Goal: Transaction & Acquisition: Purchase product/service

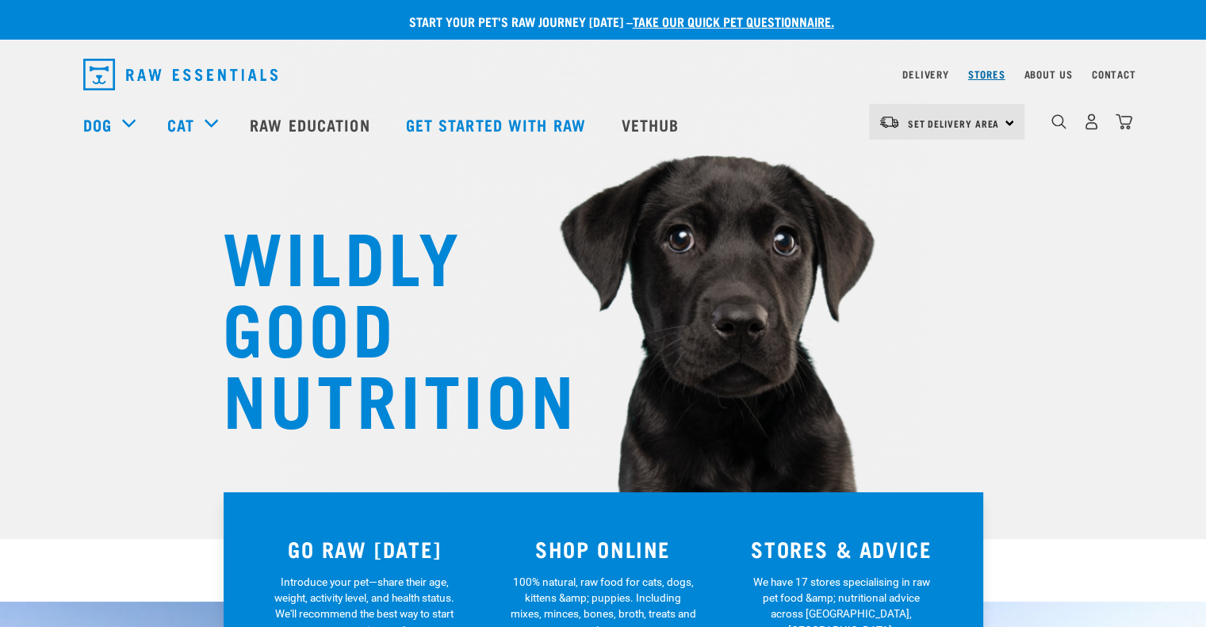
click at [994, 74] on link "Stores" at bounding box center [986, 74] width 37 height 6
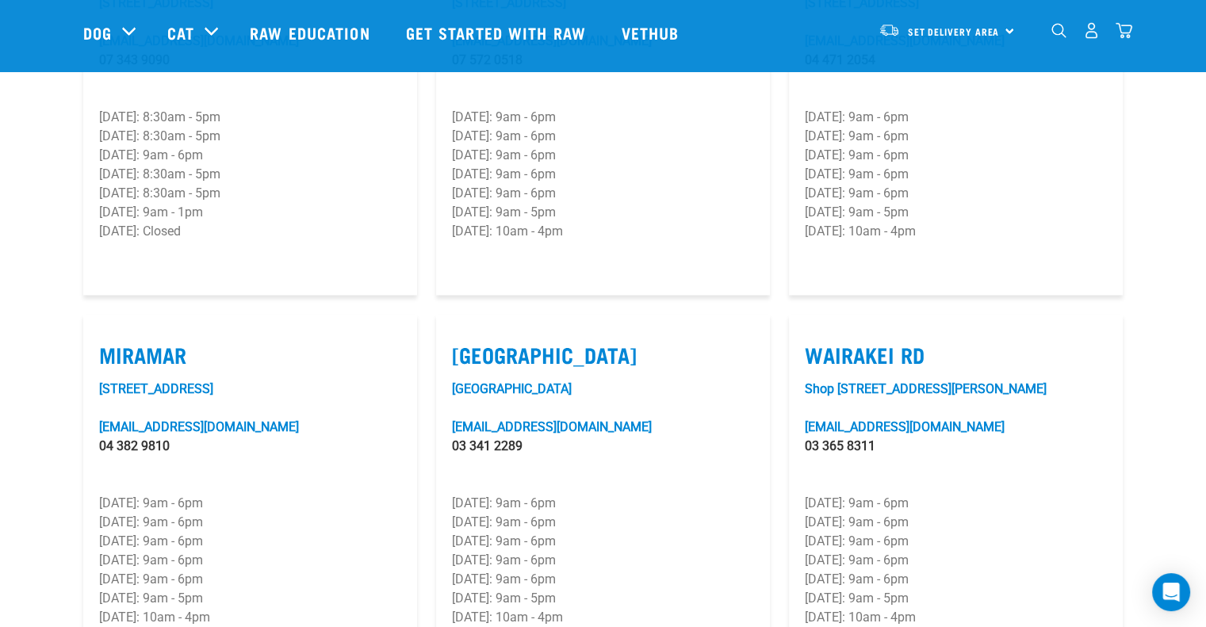
scroll to position [2221, 0]
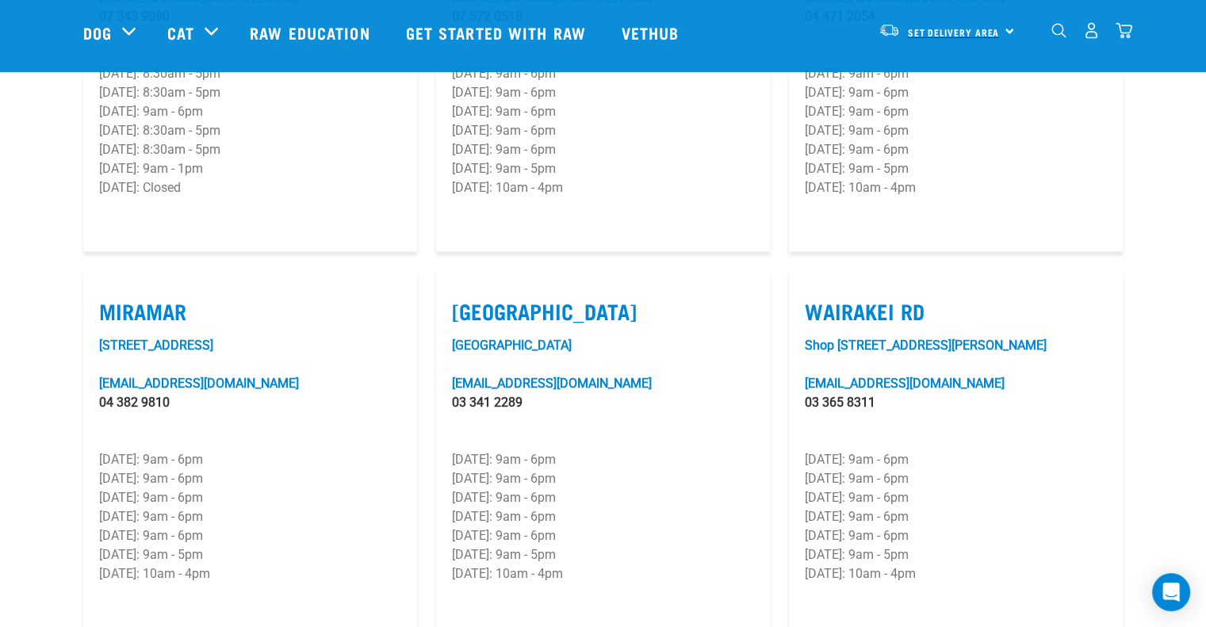
click at [963, 29] on span "Set Delivery Area" at bounding box center [954, 32] width 92 height 6
click at [905, 77] on link "[GEOGRAPHIC_DATA]" at bounding box center [945, 75] width 152 height 35
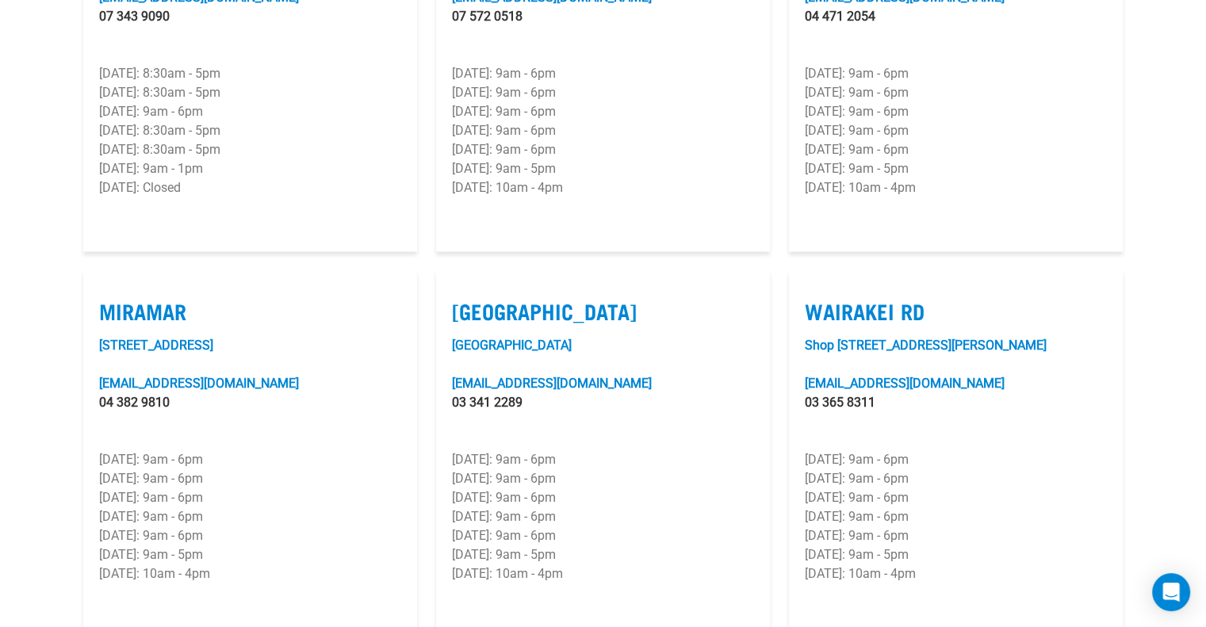
click at [1086, 393] on div "Shop 6/501 Wairakei Road, Burnside wairakei@rawessentials.co.nz 03 365 8311 Mon…" at bounding box center [956, 479] width 302 height 286
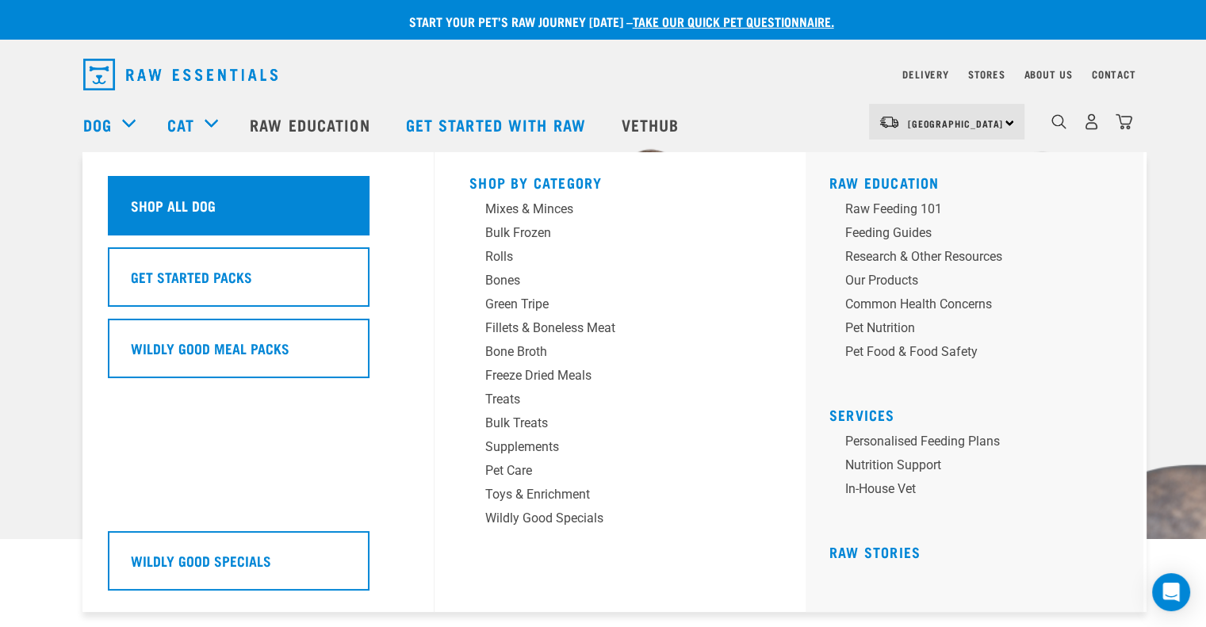
click at [176, 200] on h5 "Shop All Dog" at bounding box center [173, 205] width 85 height 21
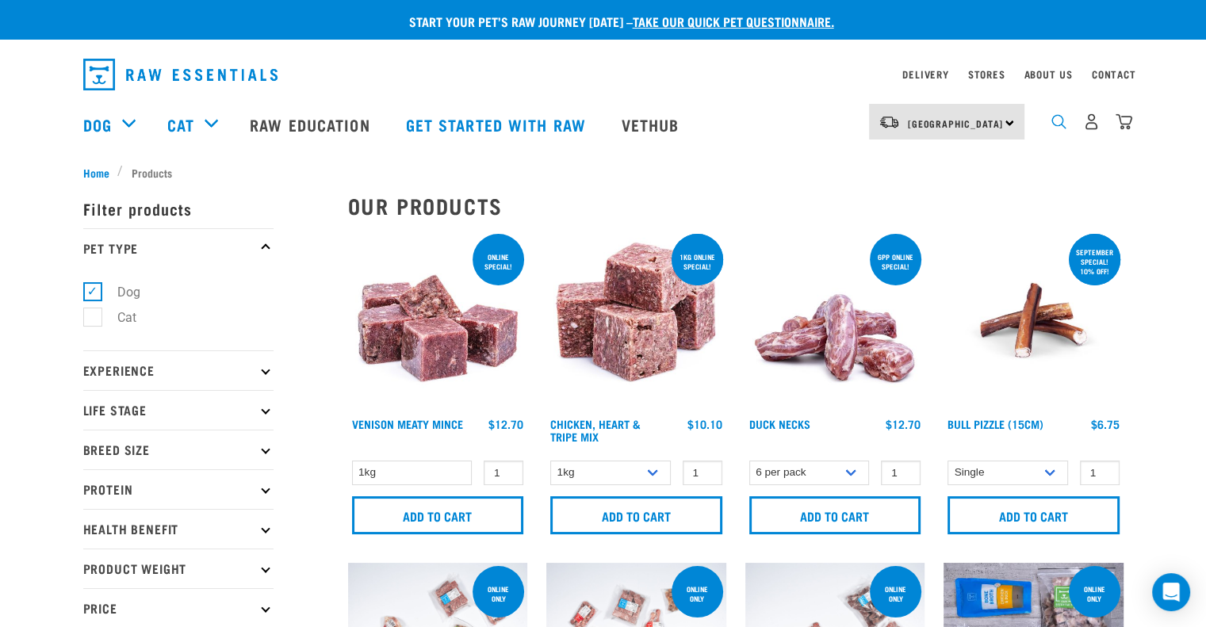
click at [1052, 123] on img "dropdown navigation" at bounding box center [1059, 121] width 15 height 15
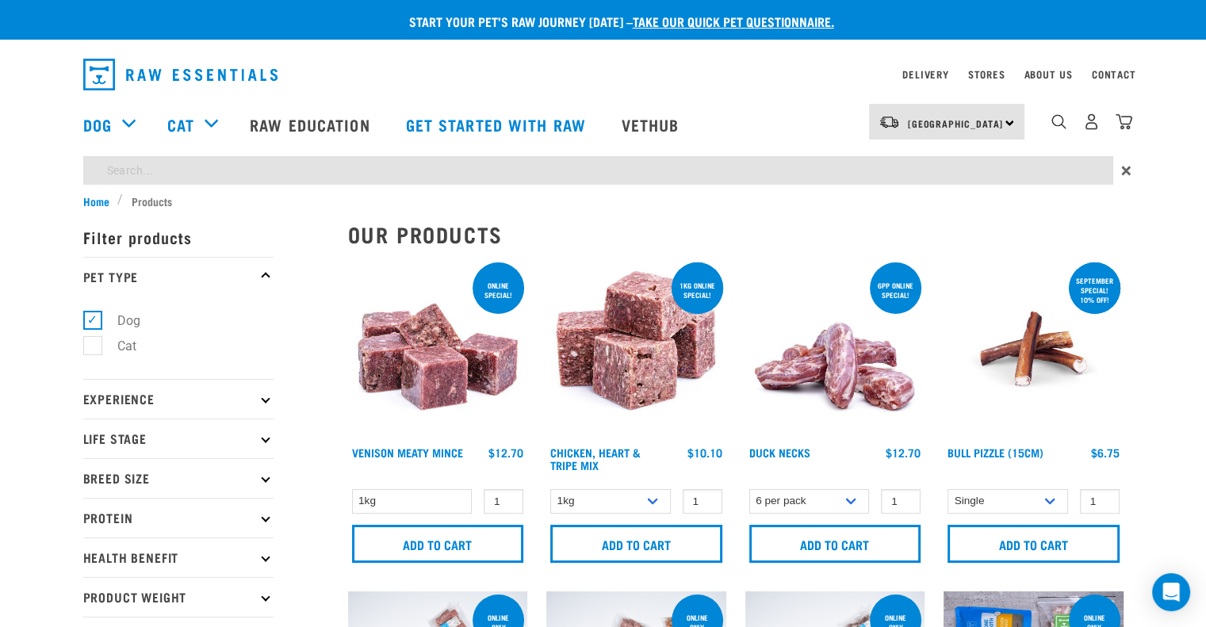
click at [287, 176] on input "search" at bounding box center [598, 170] width 1030 height 29
type input "tripe"
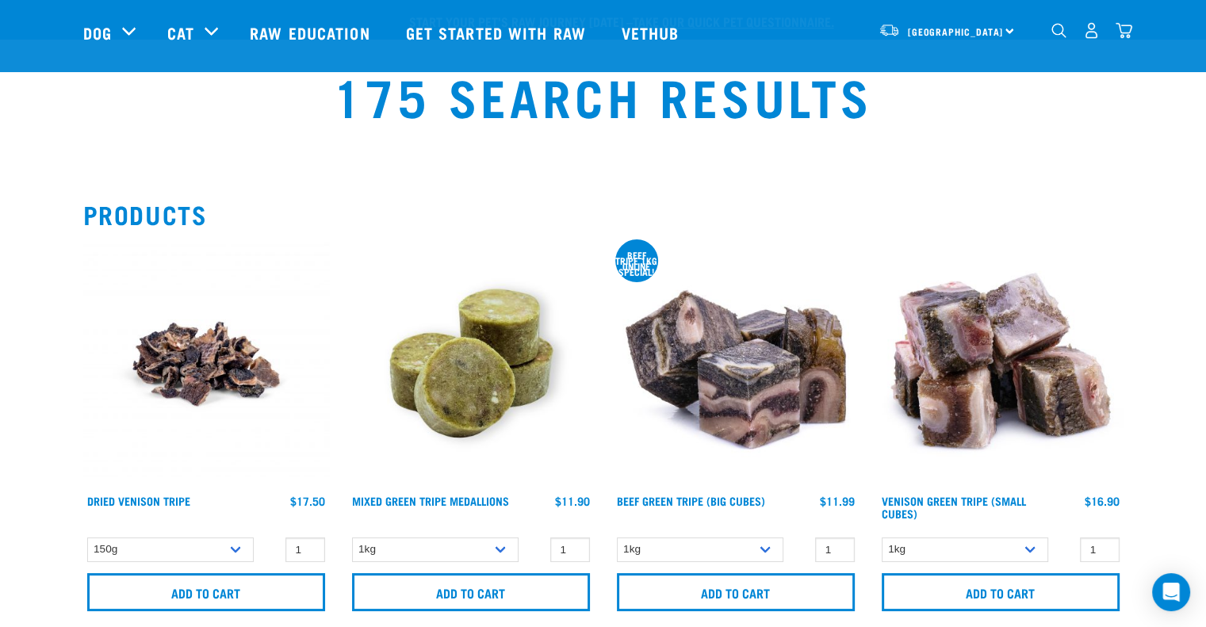
scroll to position [159, 0]
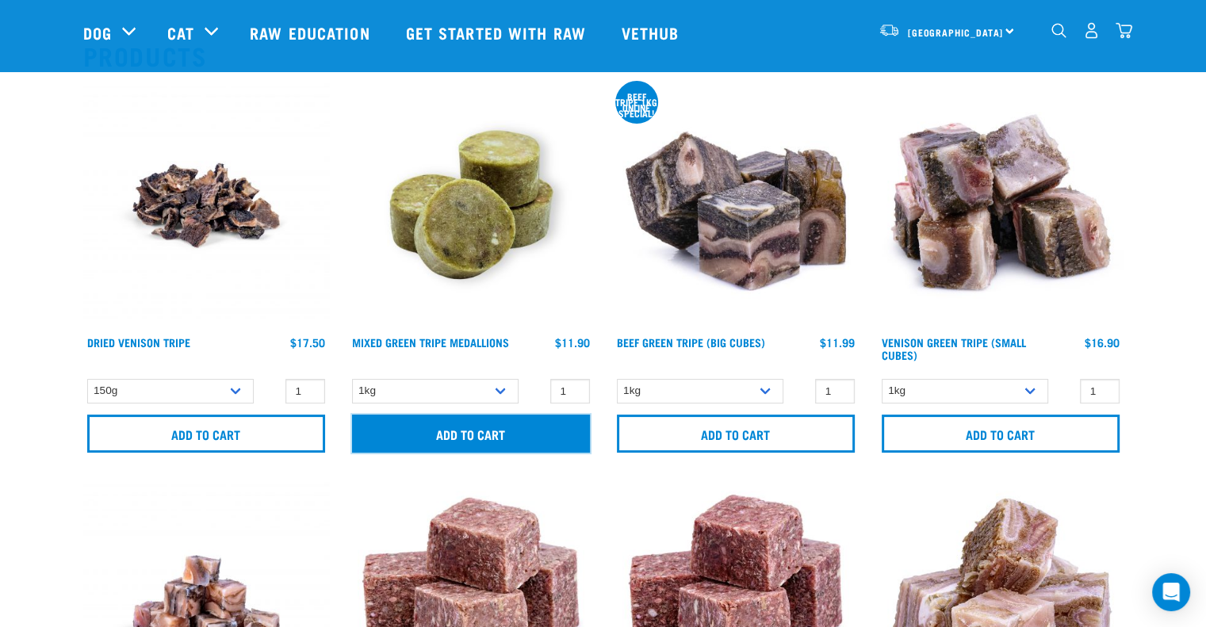
click at [438, 427] on input "Add to cart" at bounding box center [471, 434] width 238 height 38
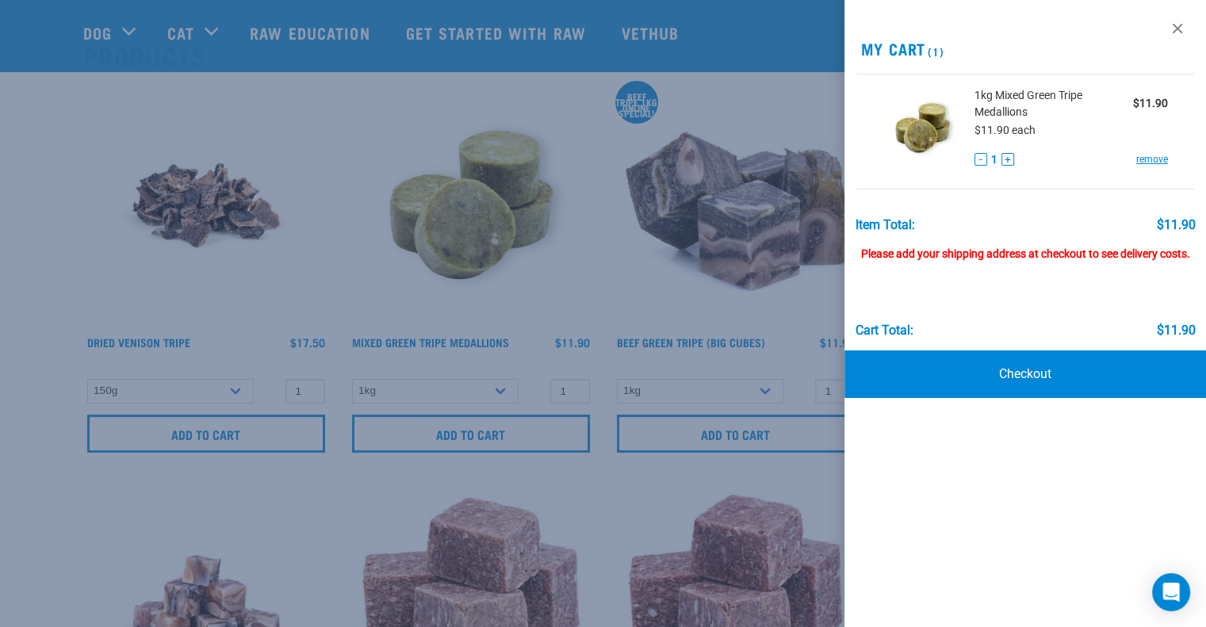
click at [329, 258] on div at bounding box center [603, 313] width 1206 height 627
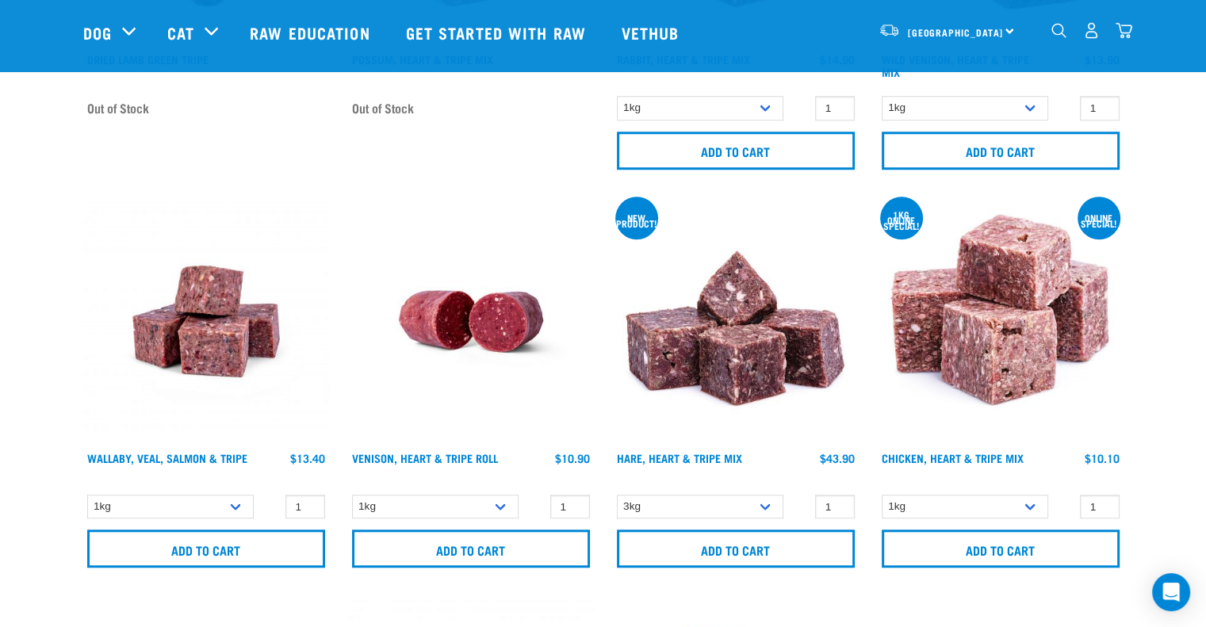
scroll to position [1269, 0]
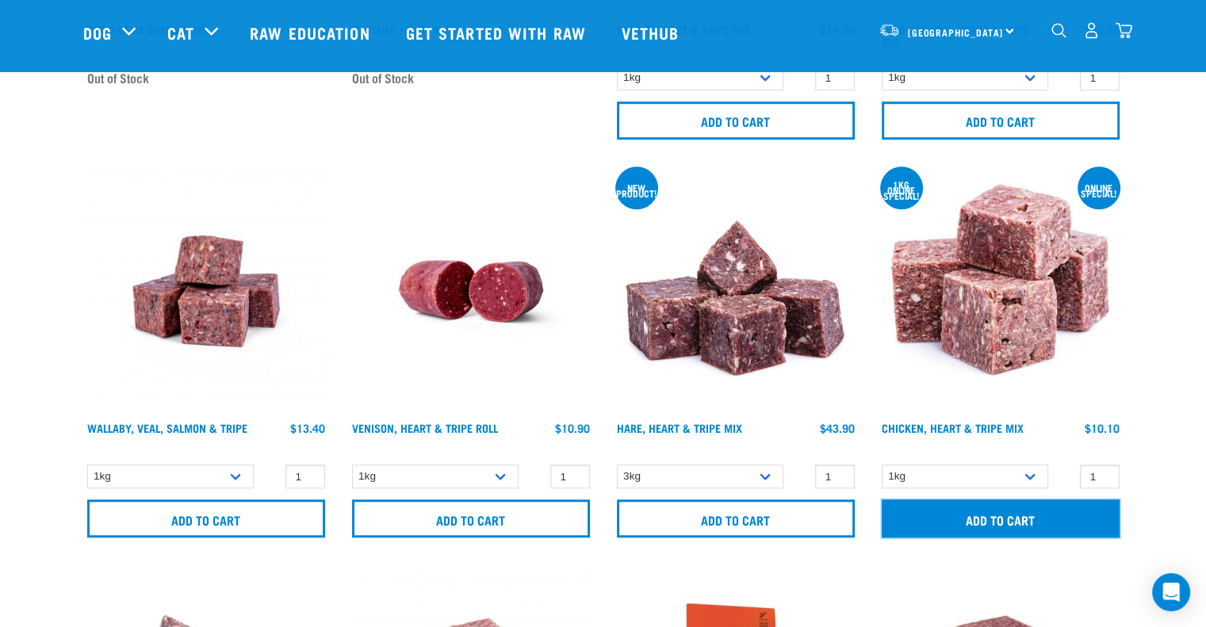
click at [1023, 518] on input "Add to cart" at bounding box center [1001, 519] width 238 height 38
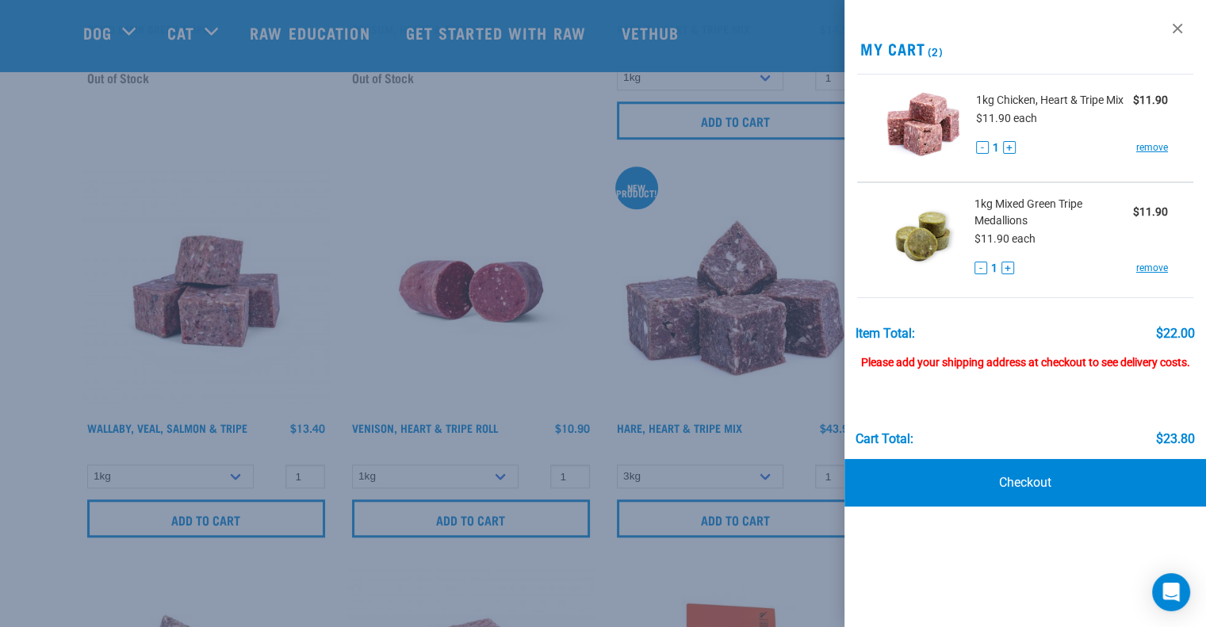
click at [467, 186] on div at bounding box center [603, 313] width 1206 height 627
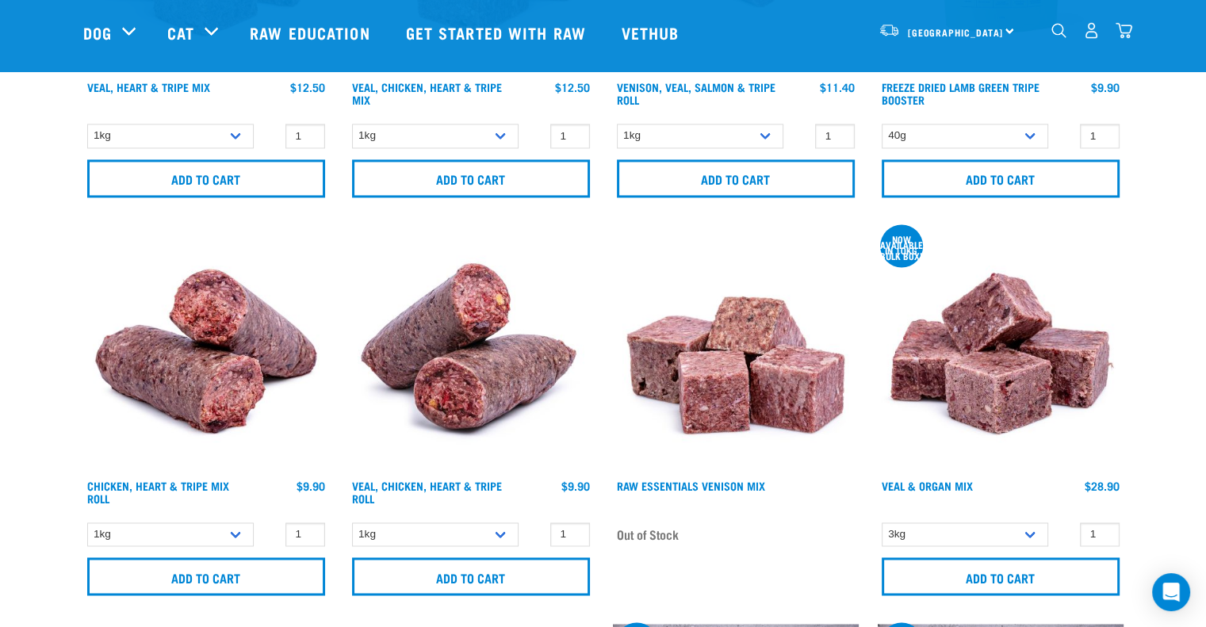
scroll to position [2379, 0]
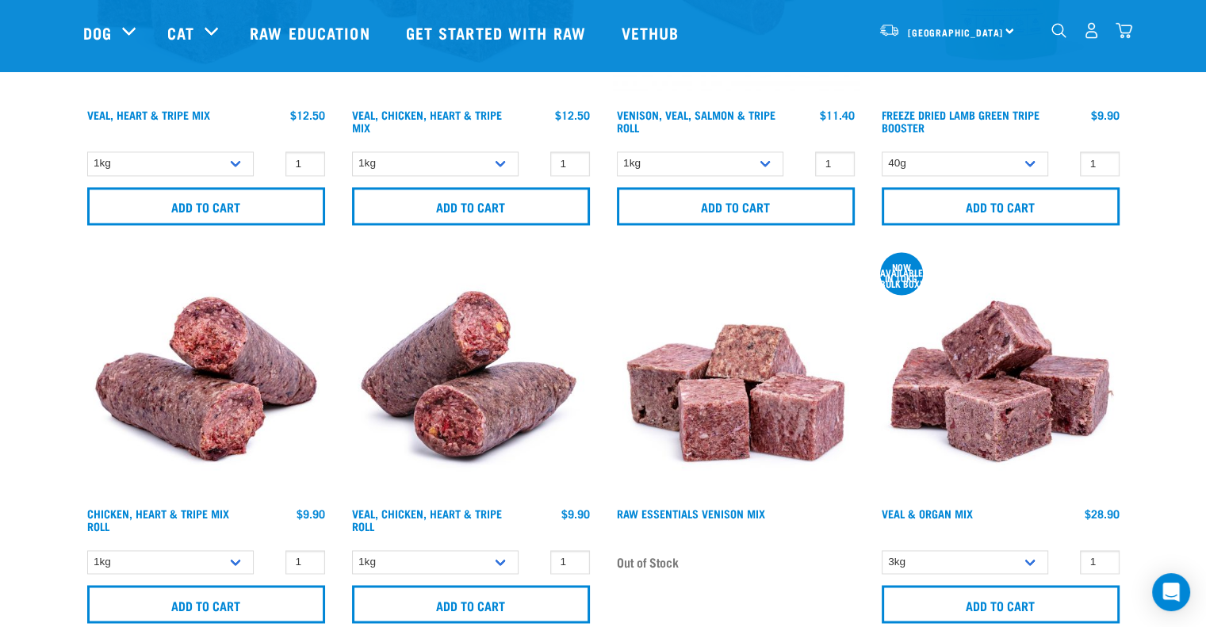
click at [1063, 34] on img "dropdown navigation" at bounding box center [1059, 30] width 15 height 15
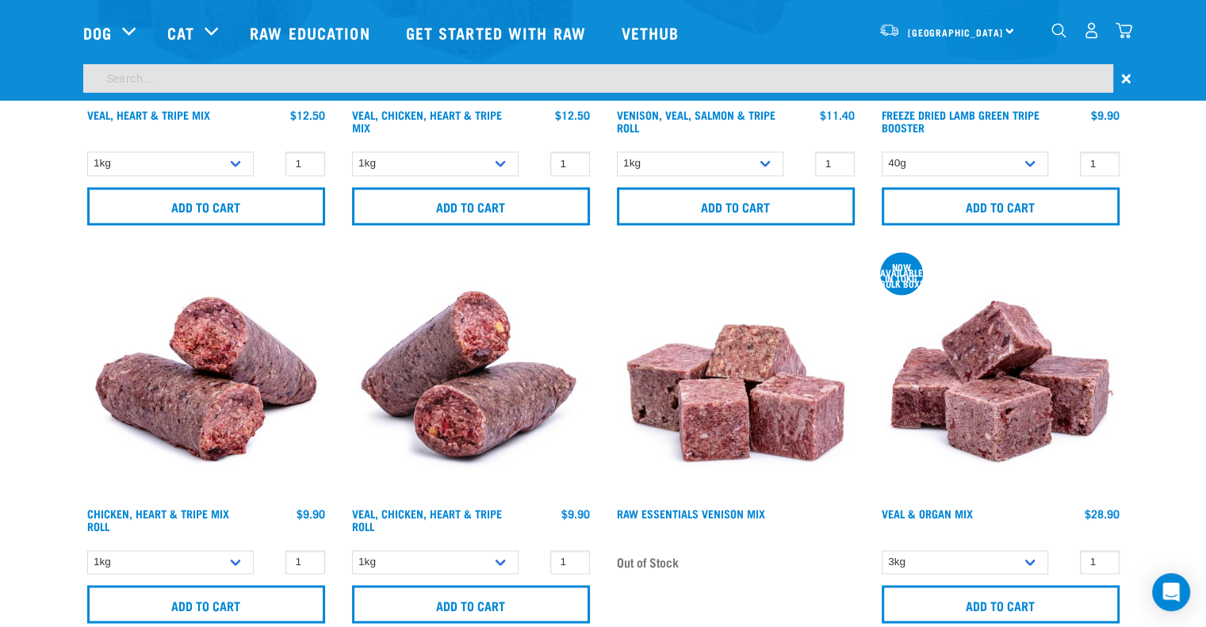
click at [164, 81] on input "search" at bounding box center [598, 78] width 1030 height 29
type input "fish"
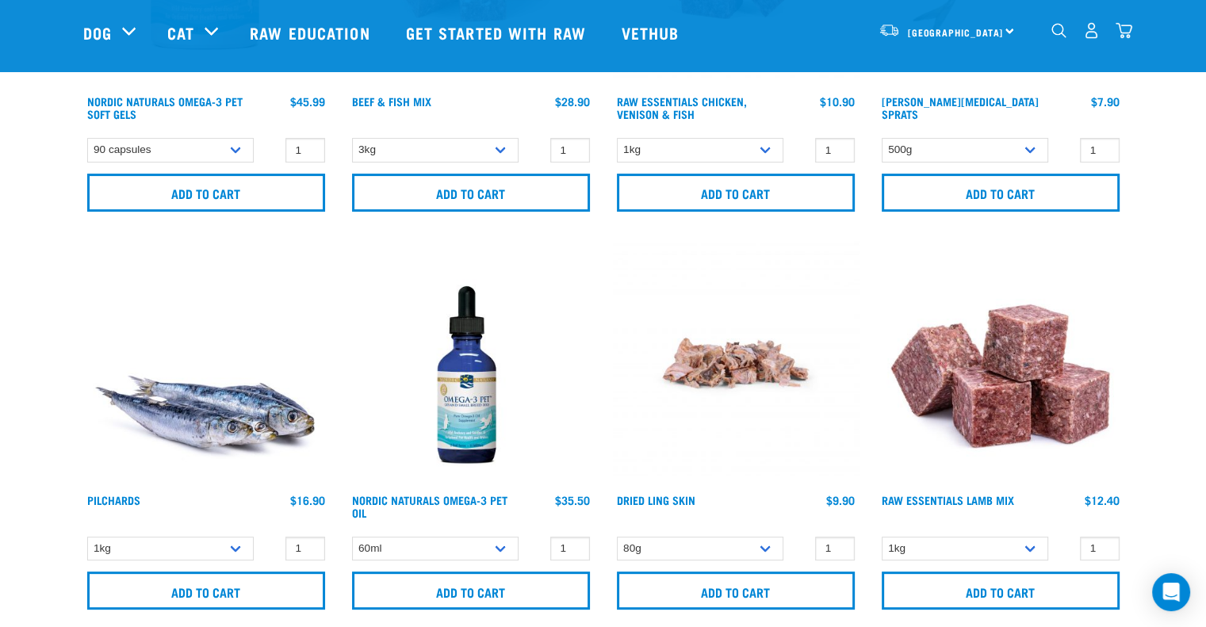
scroll to position [470, 0]
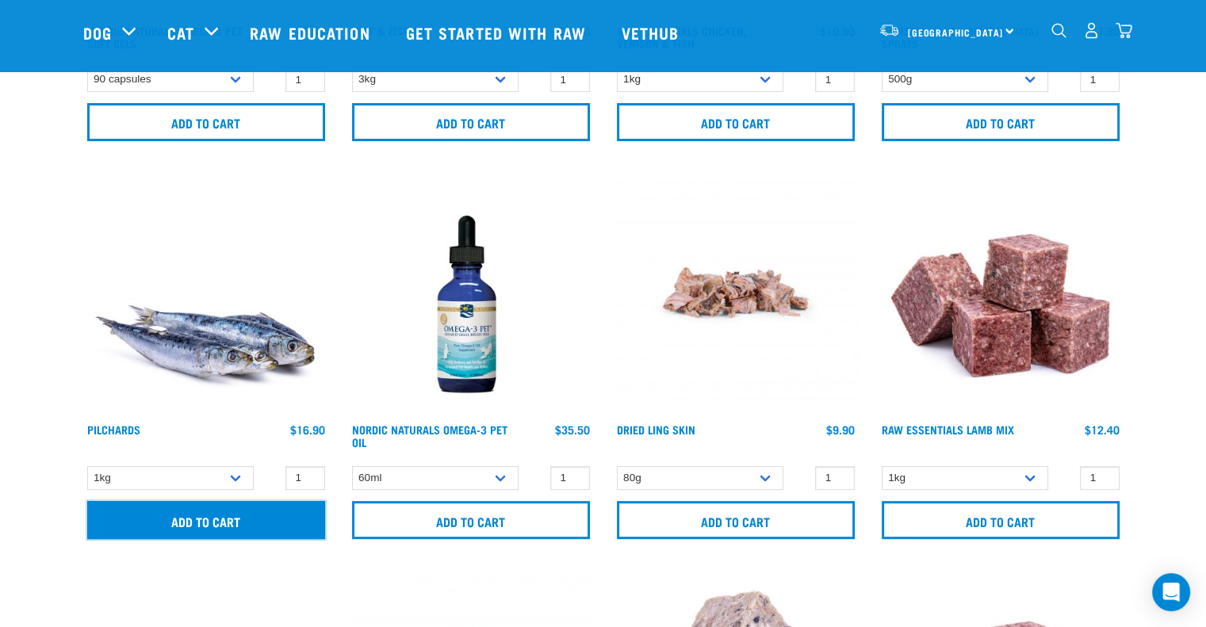
click at [171, 519] on input "Add to cart" at bounding box center [206, 520] width 238 height 38
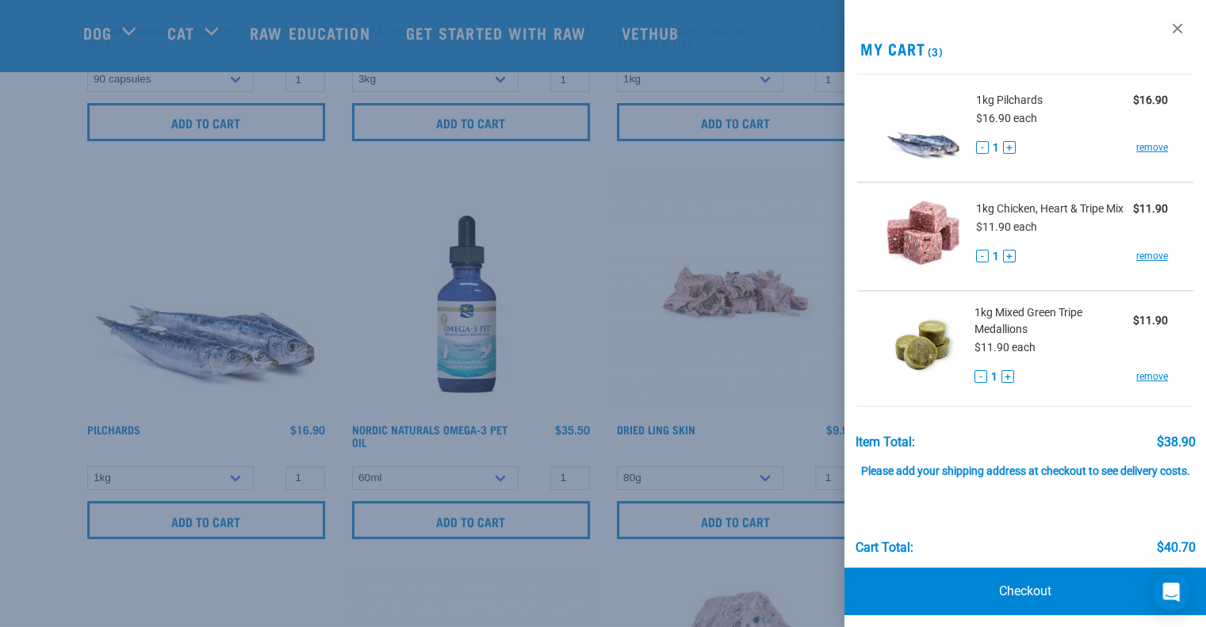
click at [470, 584] on div at bounding box center [603, 313] width 1206 height 627
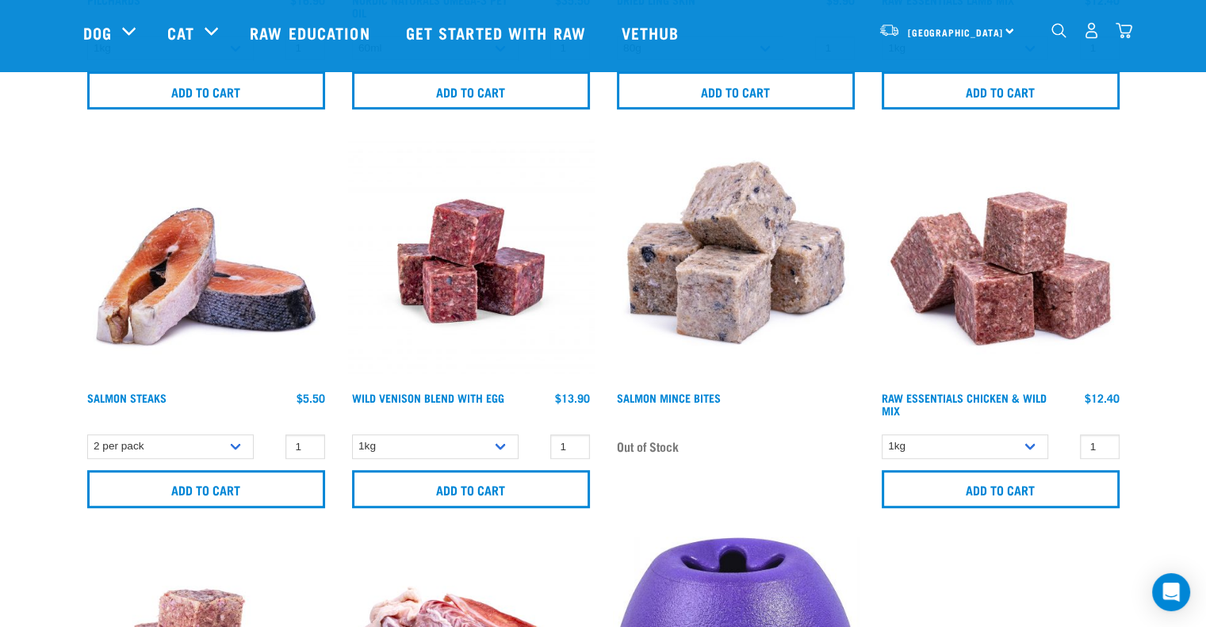
scroll to position [946, 0]
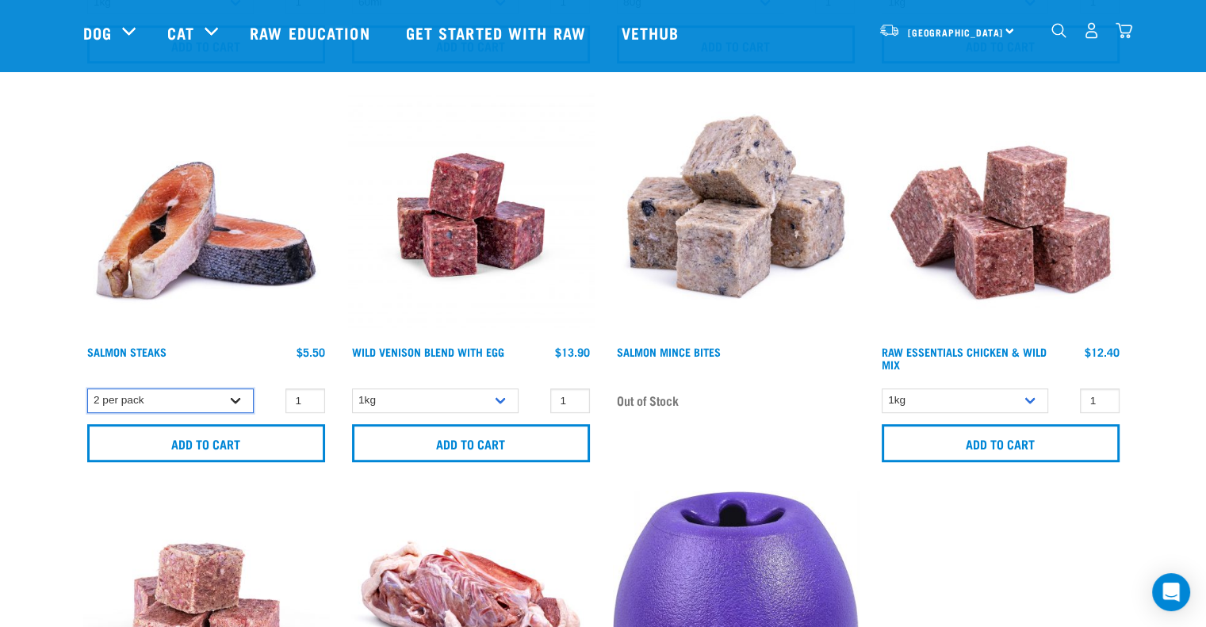
click at [236, 402] on select "2 per pack 3 per pack" at bounding box center [170, 401] width 167 height 25
select select "350742"
click at [87, 389] on select "2 per pack 3 per pack" at bounding box center [170, 401] width 167 height 25
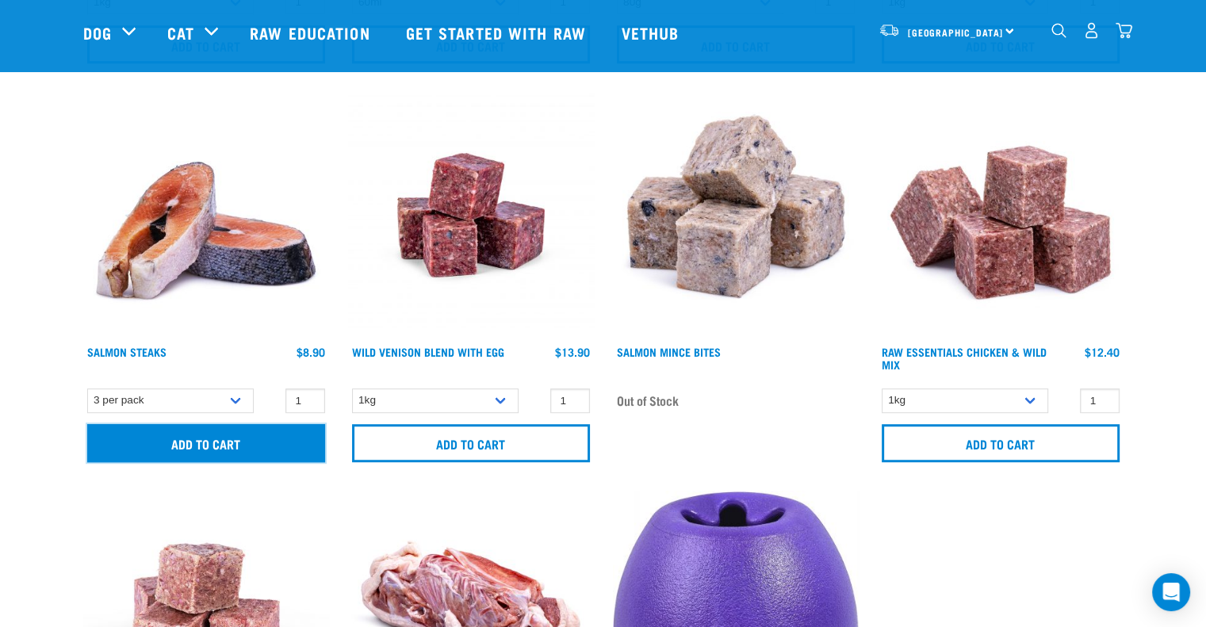
click at [203, 437] on input "Add to cart" at bounding box center [206, 443] width 238 height 38
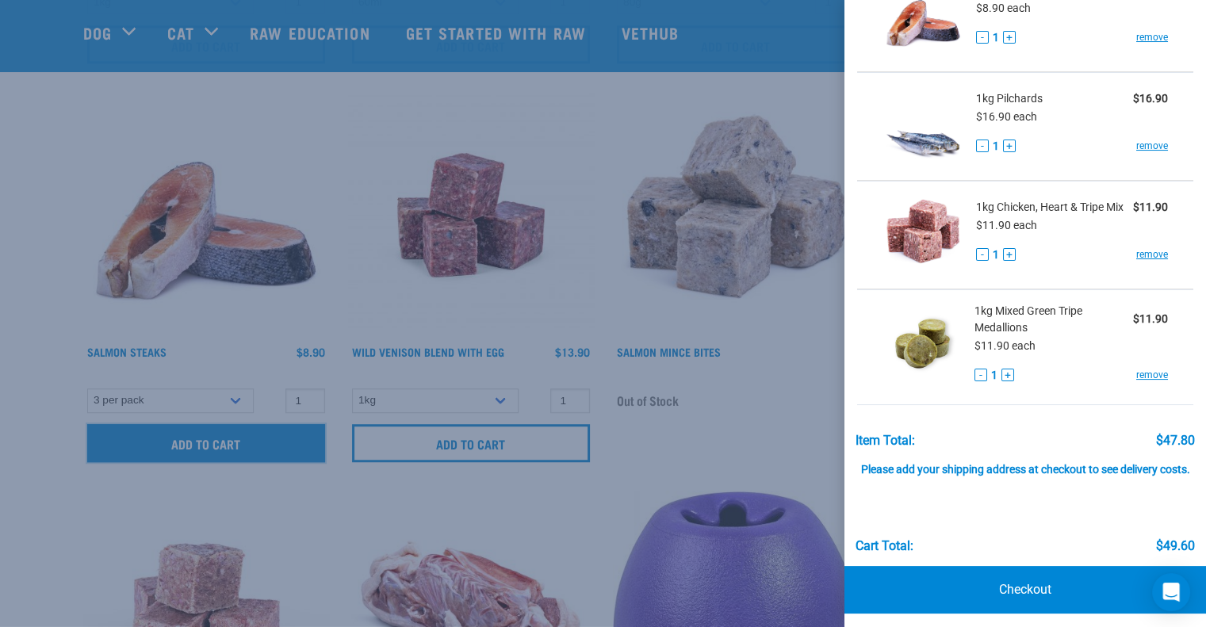
scroll to position [134, 0]
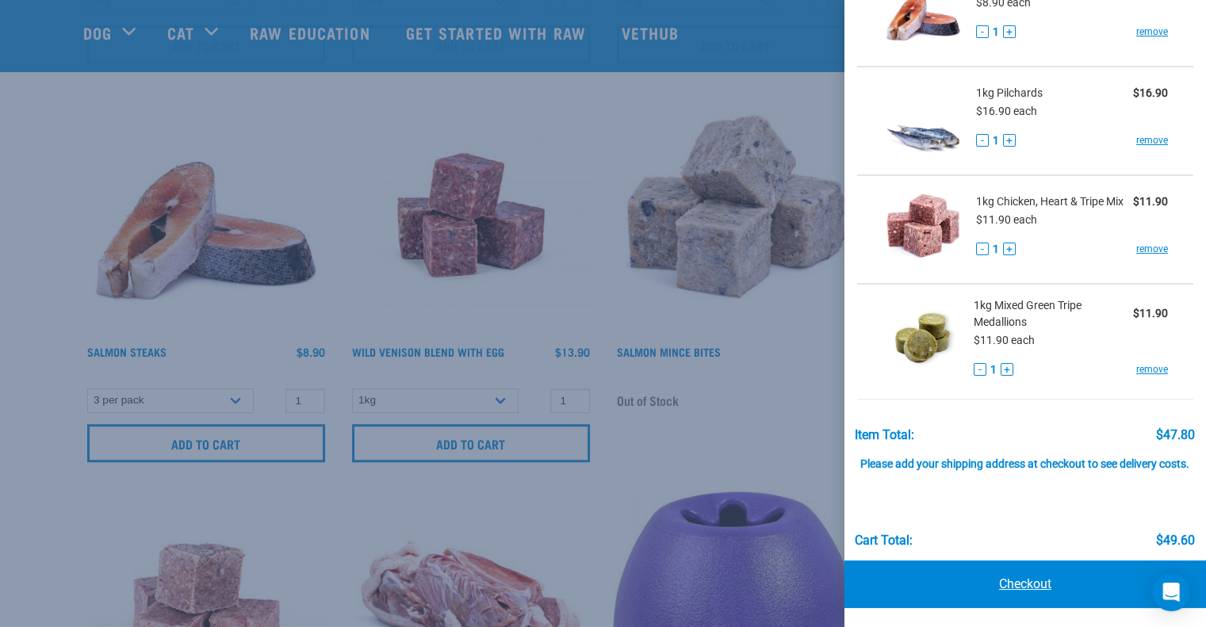
click at [1014, 588] on link "Checkout" at bounding box center [1026, 585] width 362 height 48
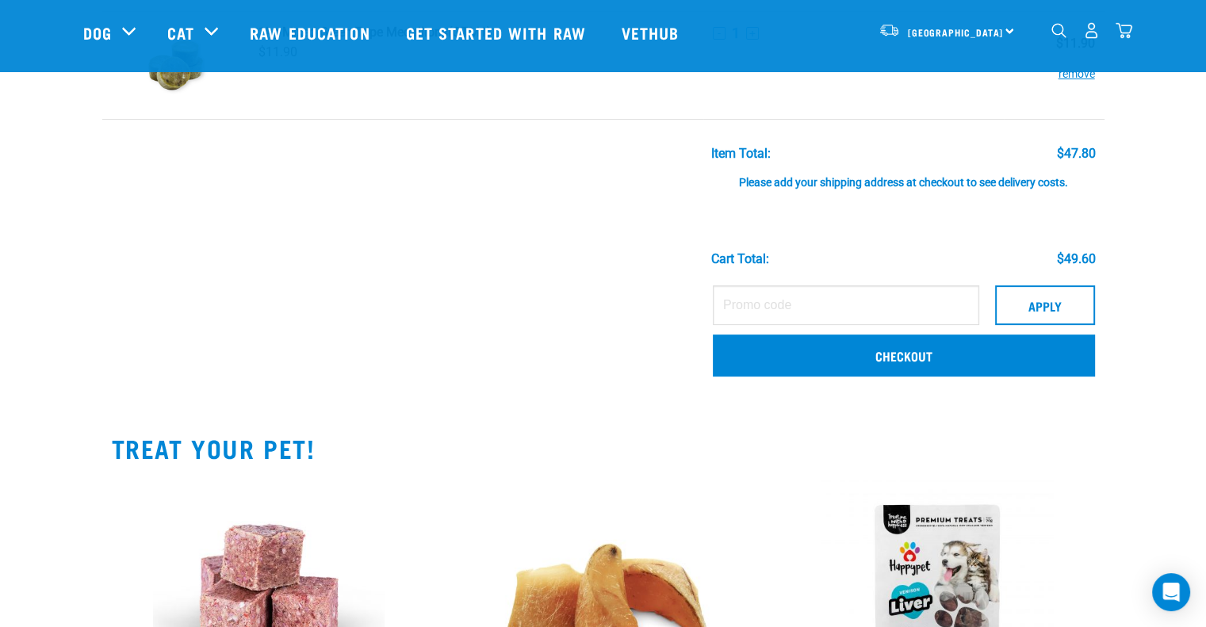
scroll to position [317, 0]
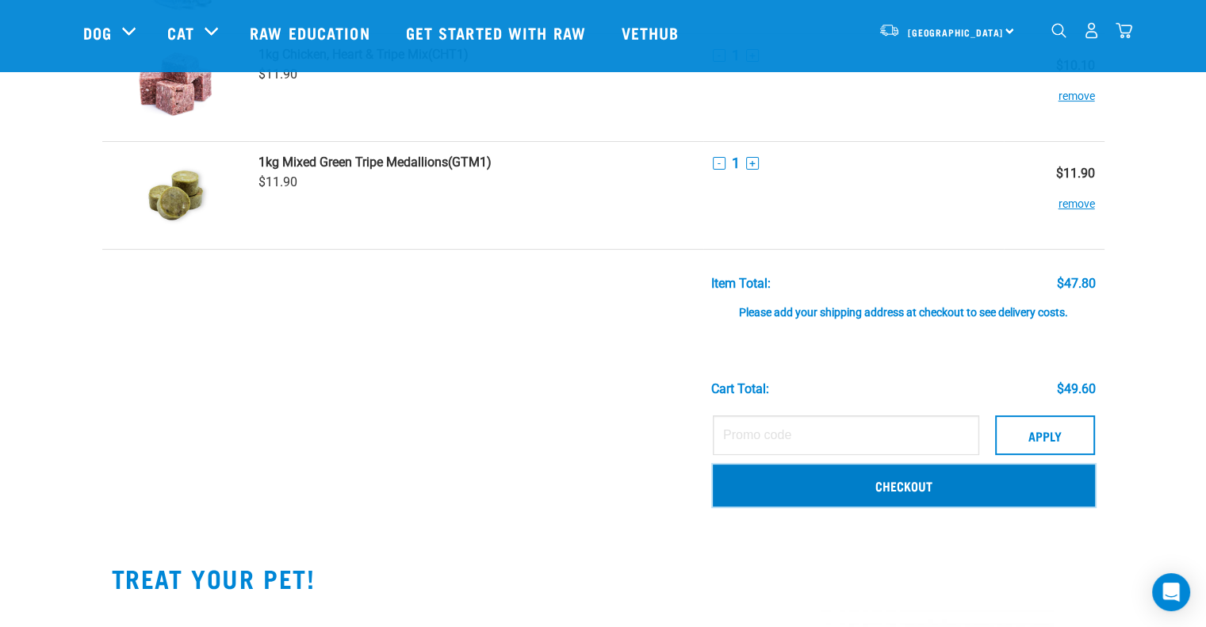
click at [903, 482] on link "Checkout" at bounding box center [904, 485] width 382 height 41
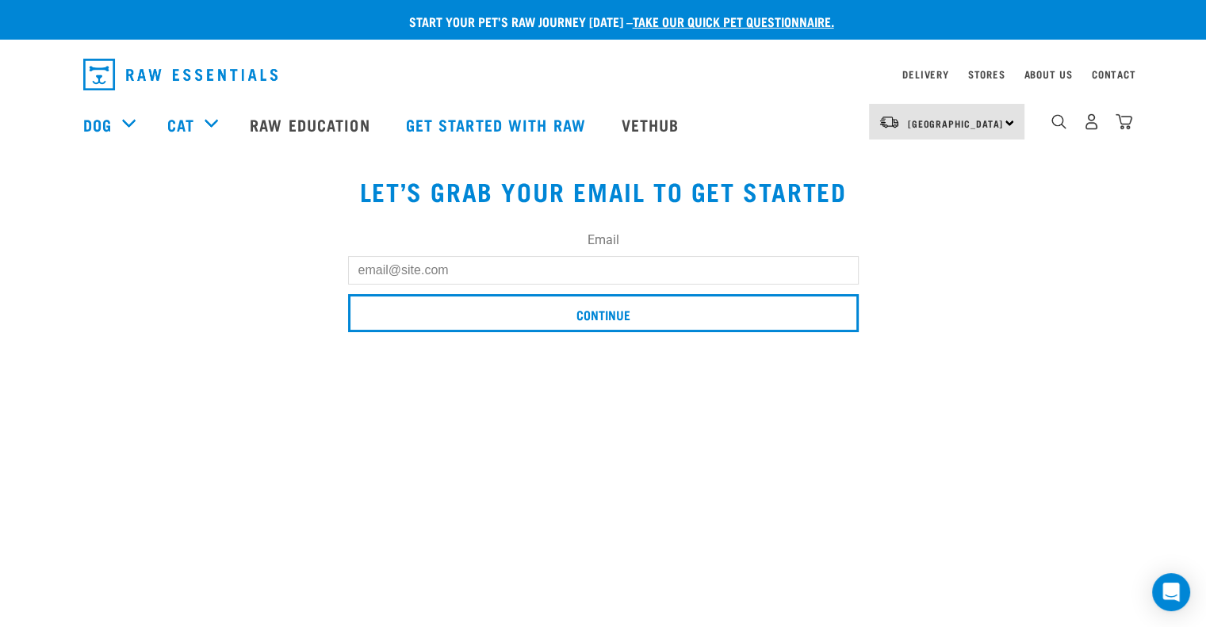
click at [430, 279] on input "Email" at bounding box center [603, 270] width 511 height 29
type input "[EMAIL_ADDRESS][DOMAIN_NAME]"
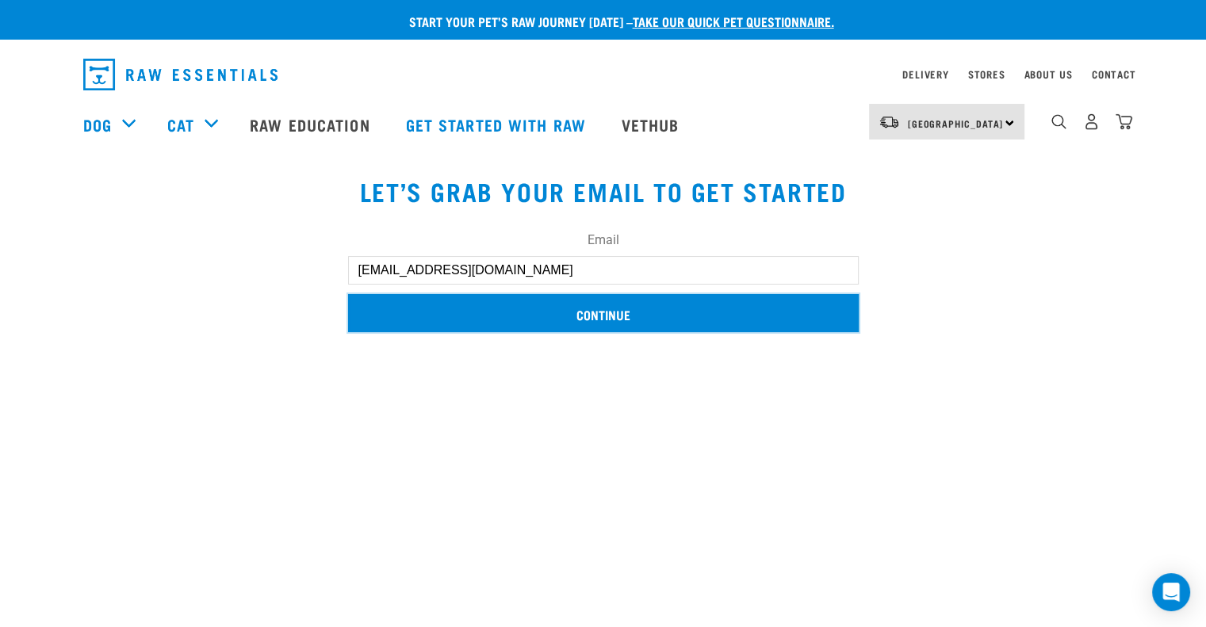
click at [607, 311] on input "Continue" at bounding box center [603, 313] width 511 height 38
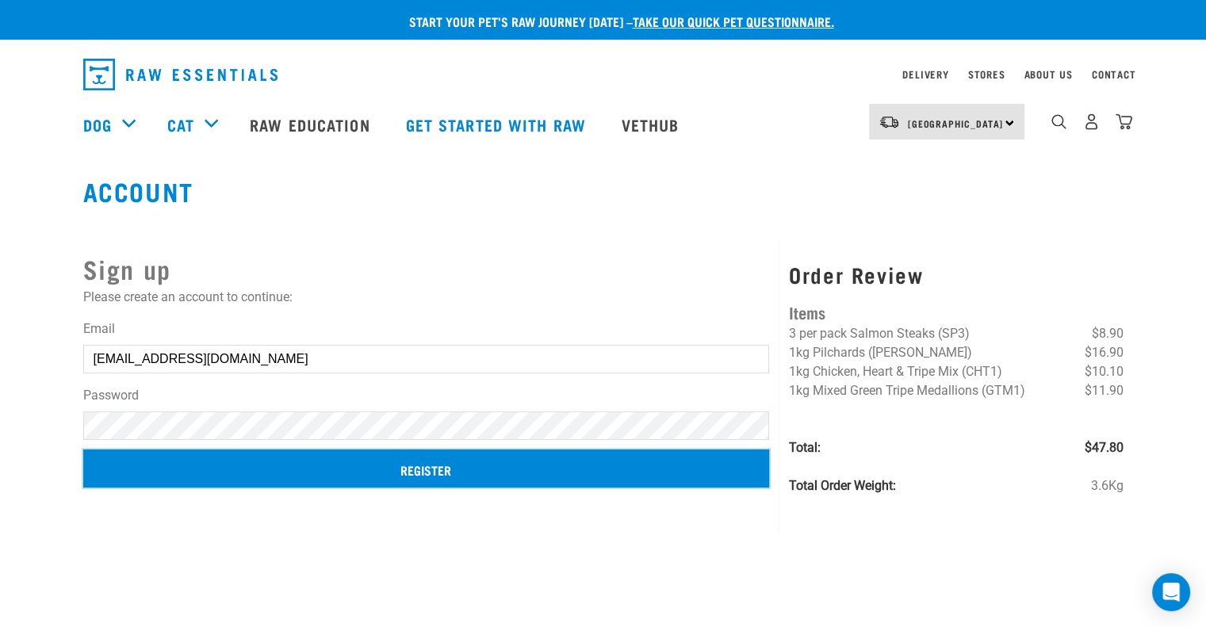
click at [418, 471] on input "Register" at bounding box center [426, 469] width 687 height 38
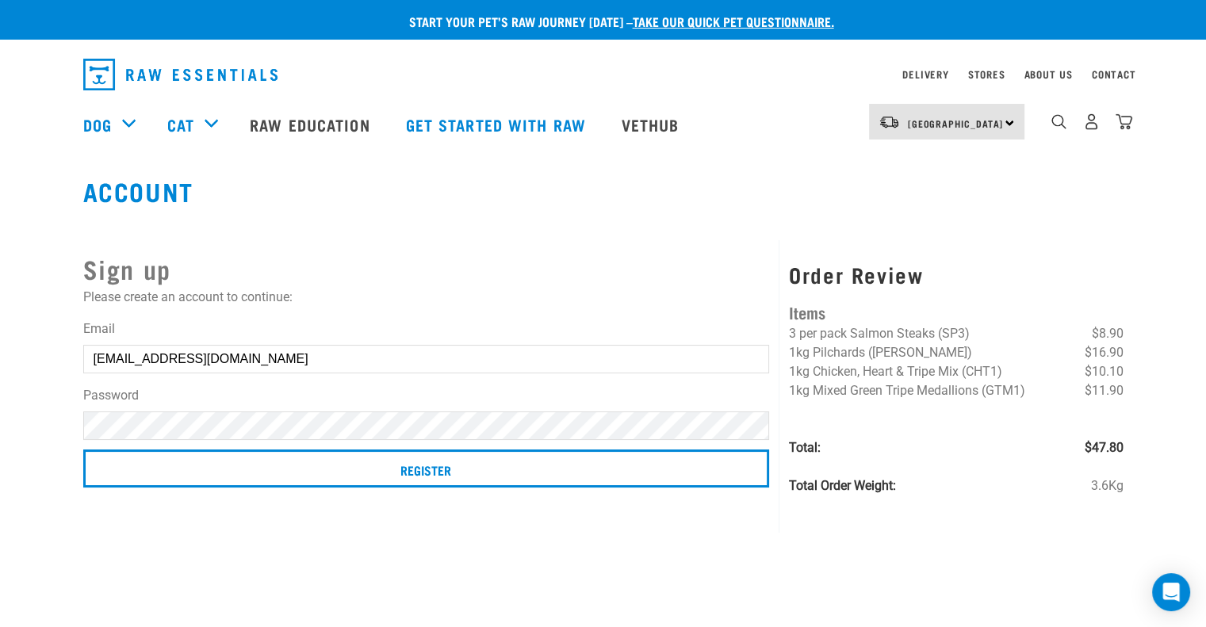
click at [278, 356] on input "amdrower@gmail.com" at bounding box center [426, 359] width 687 height 29
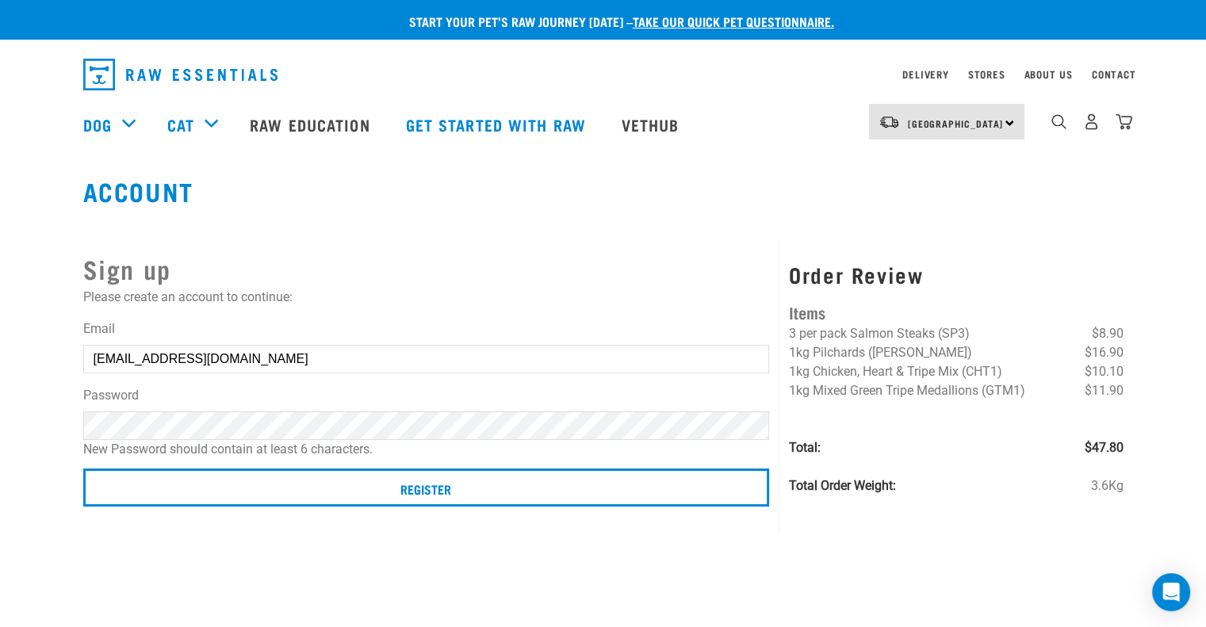
click at [30, 293] on button "delete" at bounding box center [22, 286] width 16 height 16
click at [23, 301] on strong "Couldn’t save user." at bounding box center [0, 305] width 45 height 53
click at [259, 358] on input "[EMAIL_ADDRESS][DOMAIN_NAME]" at bounding box center [426, 359] width 687 height 29
drag, startPoint x: 259, startPoint y: 358, endPoint x: 801, endPoint y: 437, distance: 548.2
click at [205, 380] on form "Email [EMAIL_ADDRESS][DOMAIN_NAME] Password New Password should contain at leas…" at bounding box center [426, 417] width 687 height 194
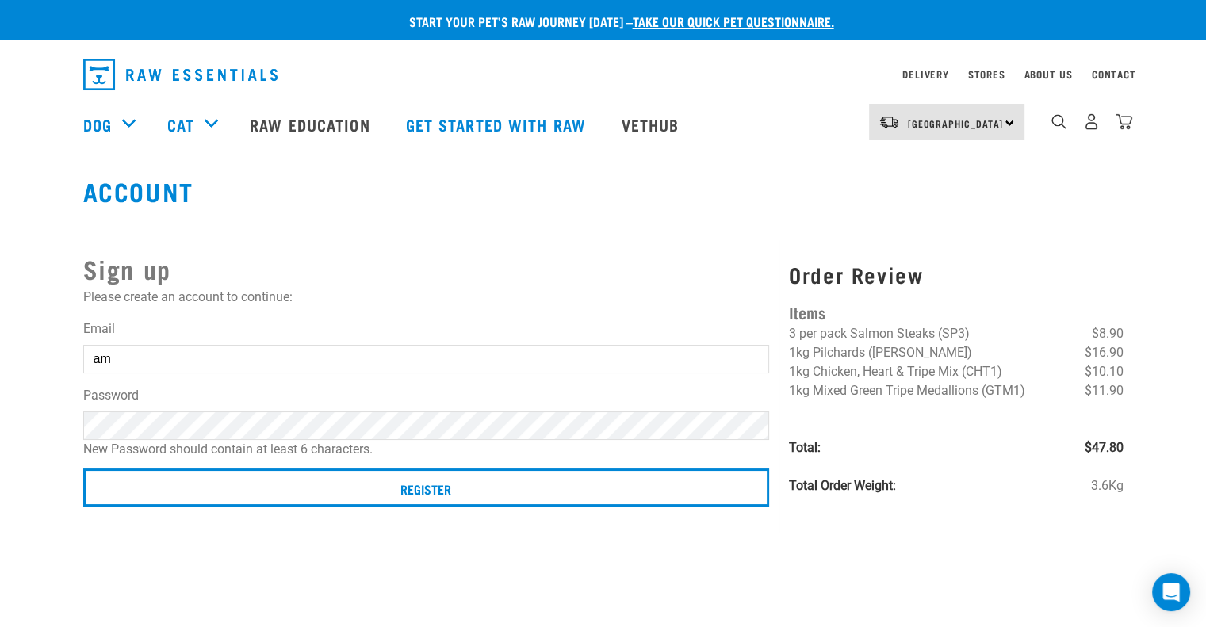
type input "a"
type input "[PERSON_NAME][EMAIL_ADDRESS][DOMAIN_NAME]"
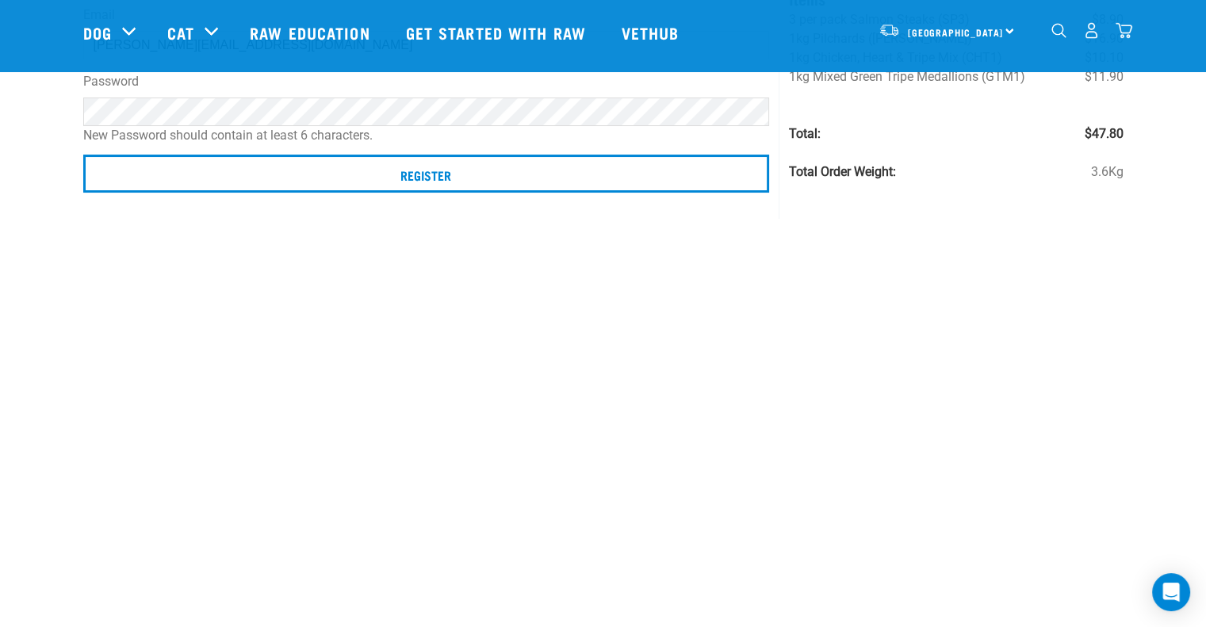
scroll to position [317, 0]
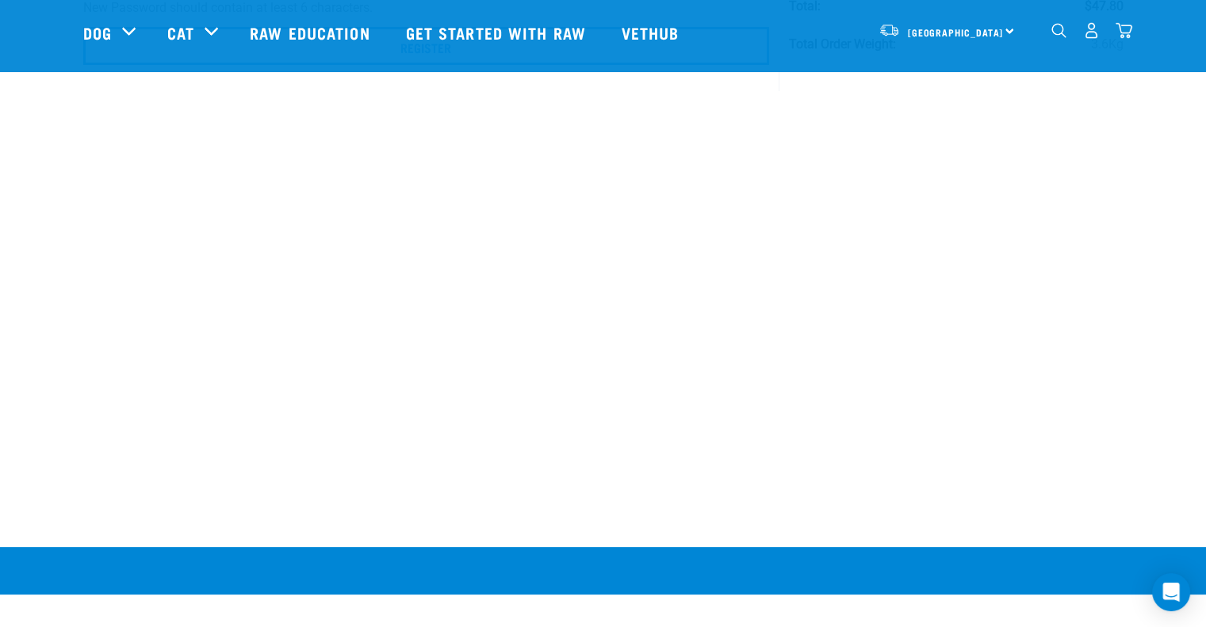
click at [1090, 30] on img "dropdown navigation" at bounding box center [1091, 30] width 17 height 17
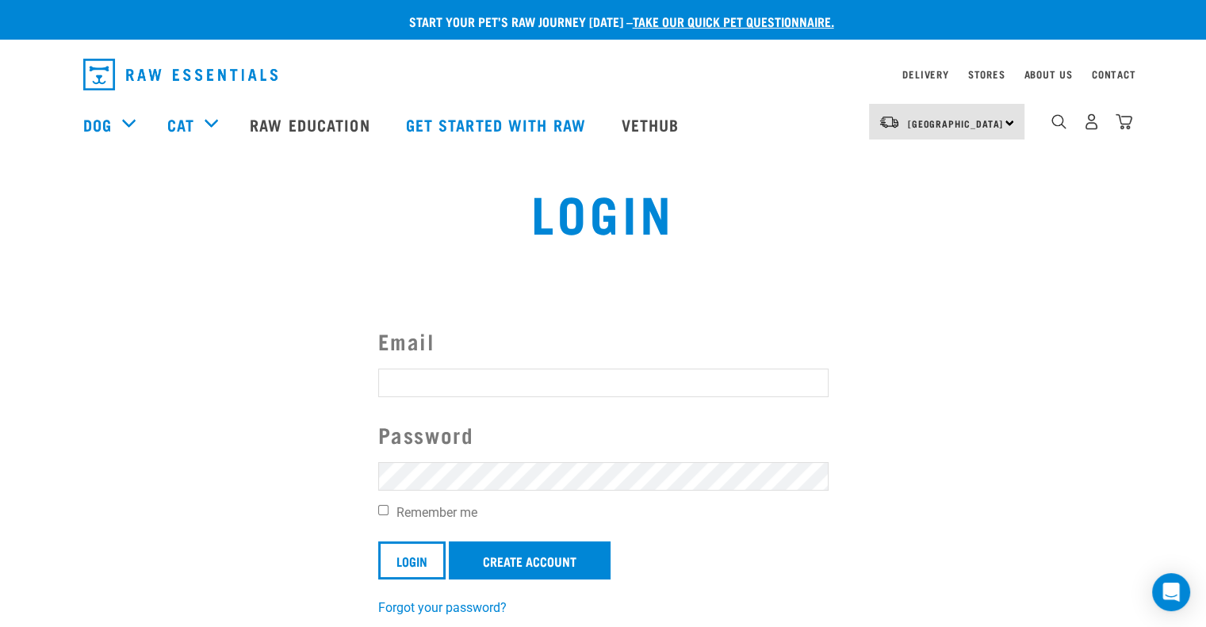
click at [408, 402] on form "Email Password Remember me Login Create Account" at bounding box center [603, 452] width 450 height 254
click at [420, 382] on input "Email" at bounding box center [603, 383] width 450 height 29
type input "ann-mareedrower@xtra.co.nz"
click at [466, 609] on link "Forgot your password?" at bounding box center [442, 607] width 128 height 15
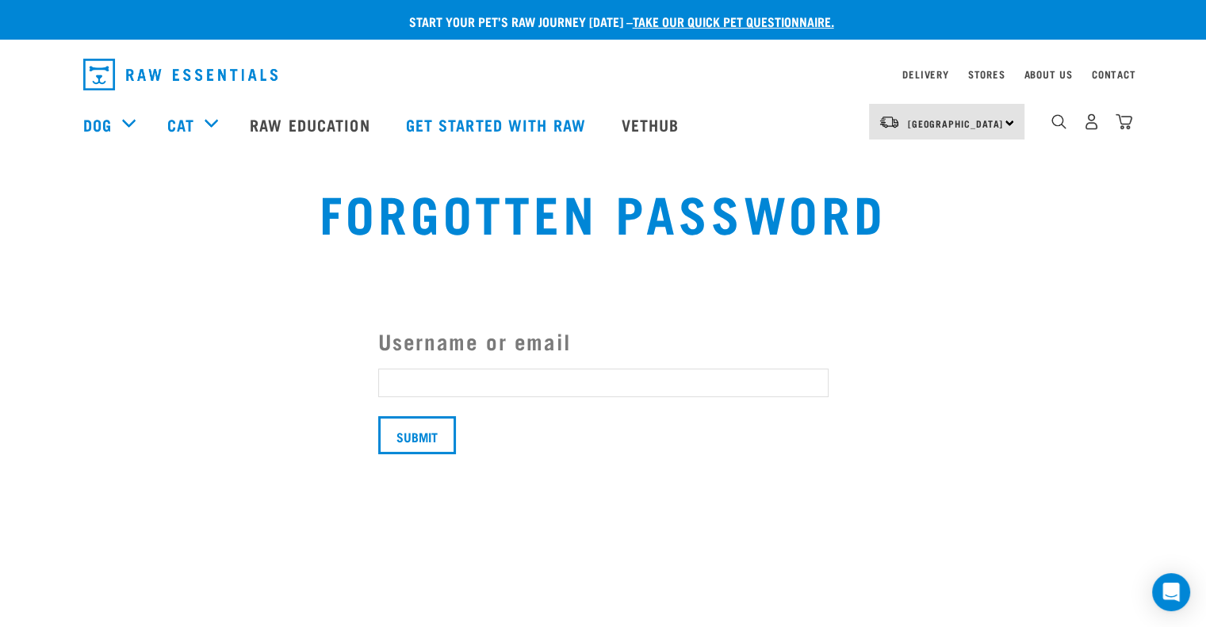
click at [434, 381] on input "Username or email" at bounding box center [603, 383] width 450 height 29
type input "ann-mareedrower@xtra.co.nz"
click at [412, 434] on input "Submit" at bounding box center [417, 435] width 78 height 38
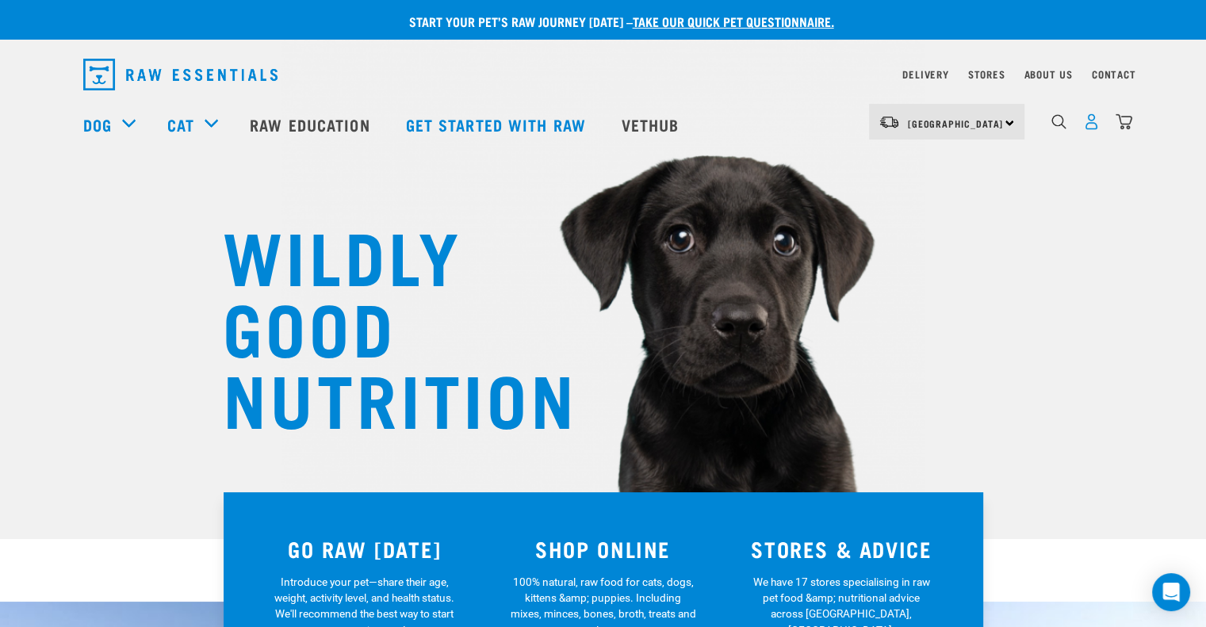
click at [1085, 121] on img "dropdown navigation" at bounding box center [1091, 121] width 17 height 17
click at [1092, 129] on img "dropdown navigation" at bounding box center [1091, 121] width 17 height 17
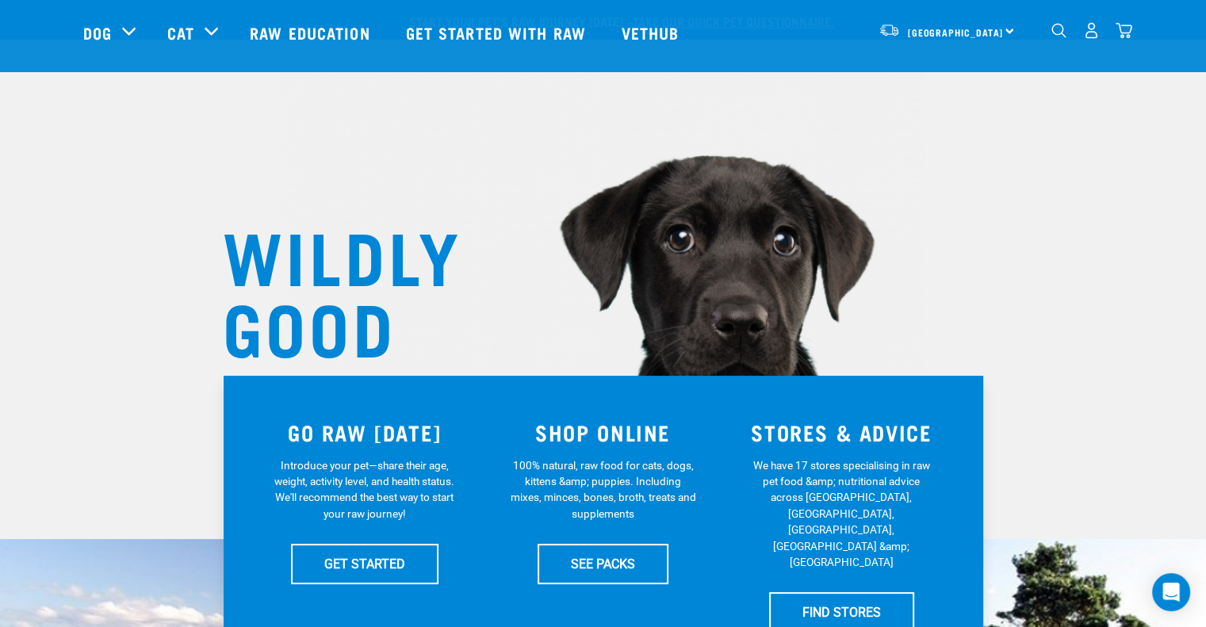
scroll to position [634, 0]
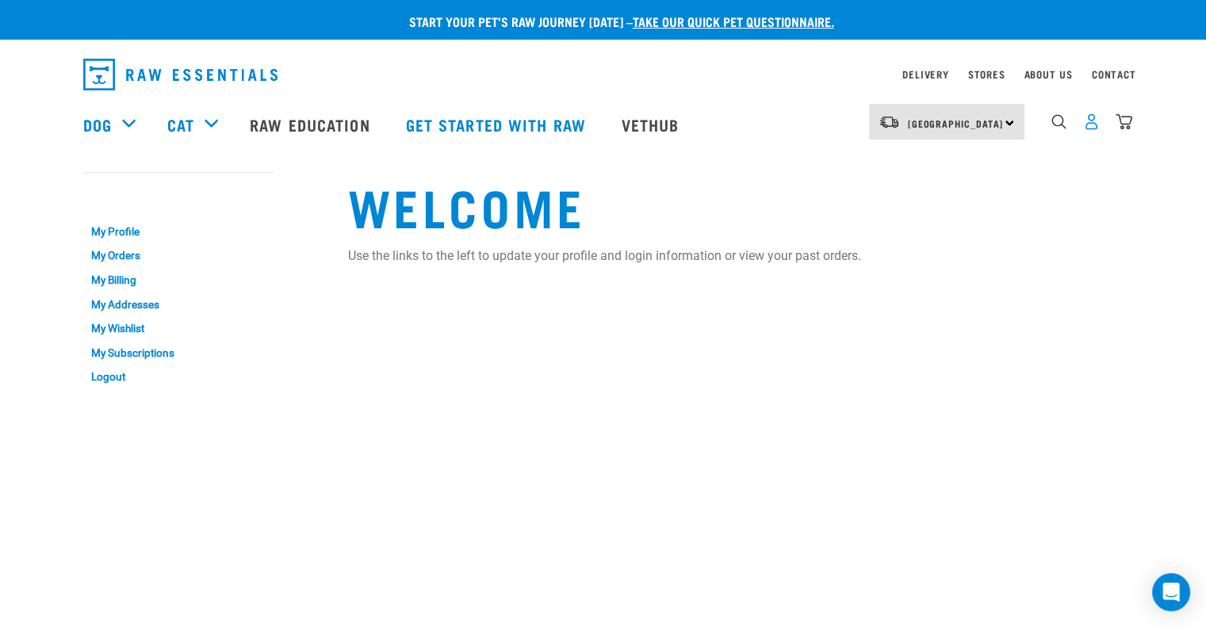
click at [1085, 120] on img "dropdown navigation" at bounding box center [1091, 121] width 17 height 17
click at [1087, 120] on img "dropdown navigation" at bounding box center [1091, 121] width 17 height 17
click at [1094, 122] on img "dropdown navigation" at bounding box center [1091, 121] width 17 height 17
click at [1093, 121] on img "dropdown navigation" at bounding box center [1091, 121] width 17 height 17
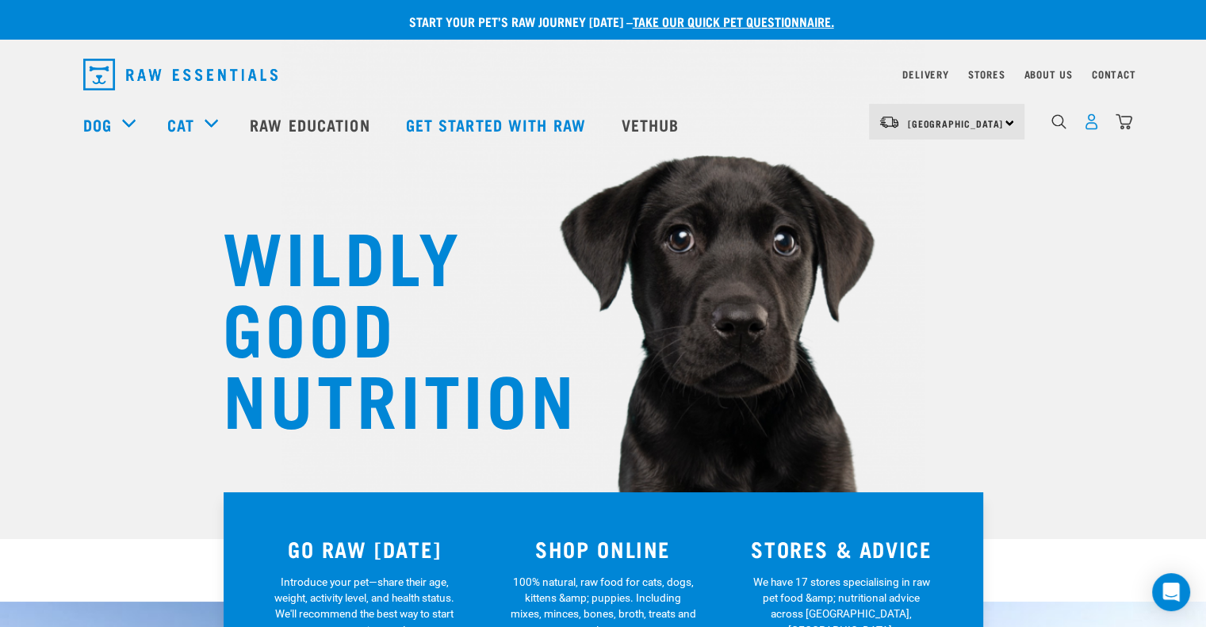
click at [1089, 125] on img "dropdown navigation" at bounding box center [1091, 121] width 17 height 17
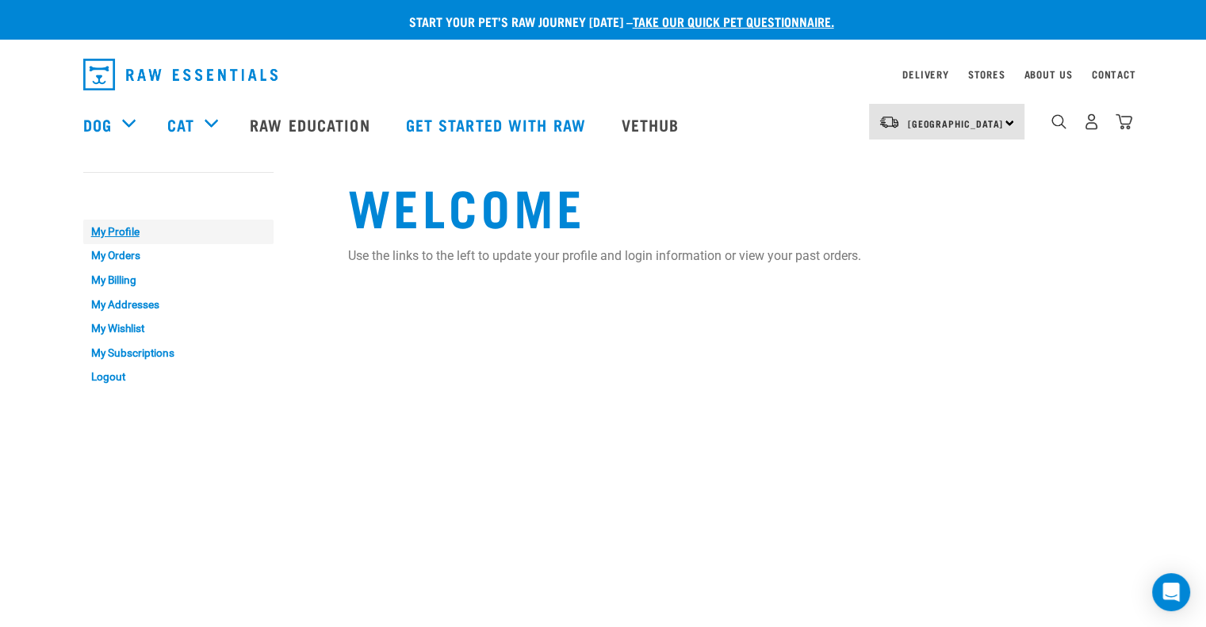
click at [108, 227] on link "My Profile" at bounding box center [178, 232] width 190 height 25
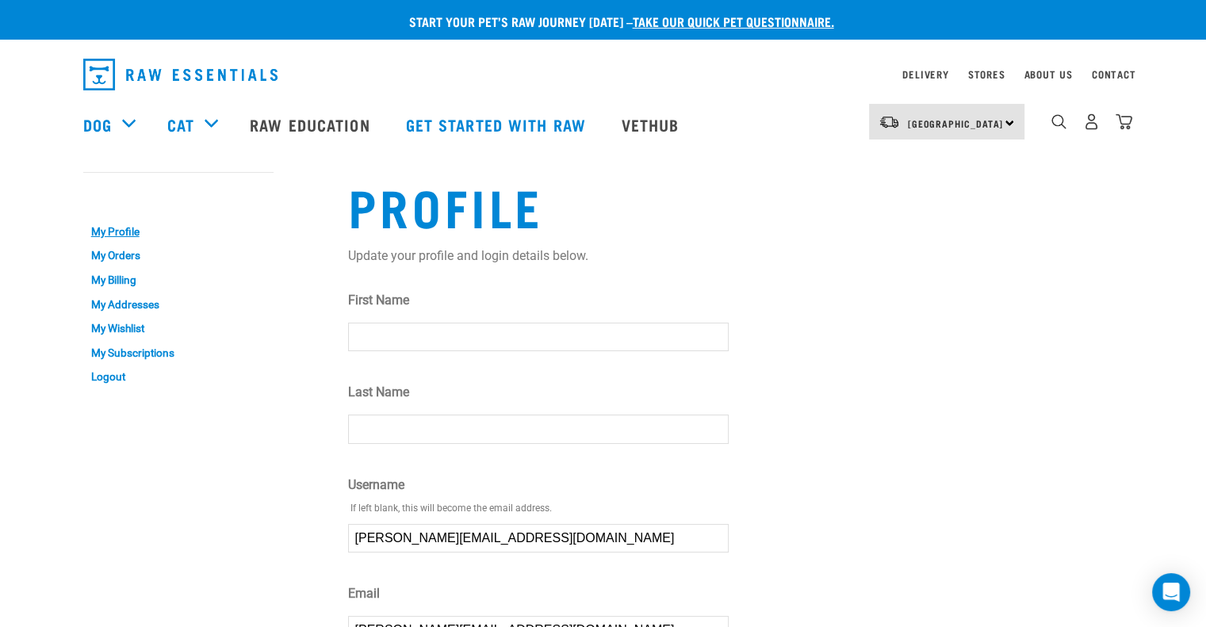
click at [385, 343] on input "First Name" at bounding box center [538, 337] width 381 height 29
type input "[PERSON_NAME]"
type input "Drower"
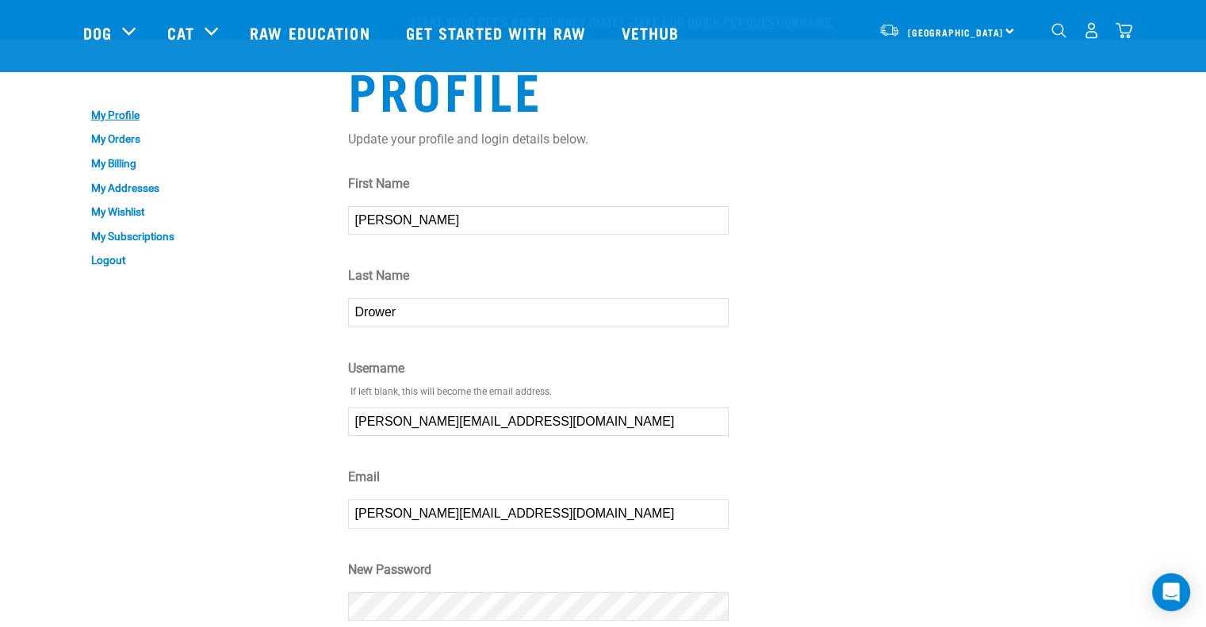
scroll to position [317, 0]
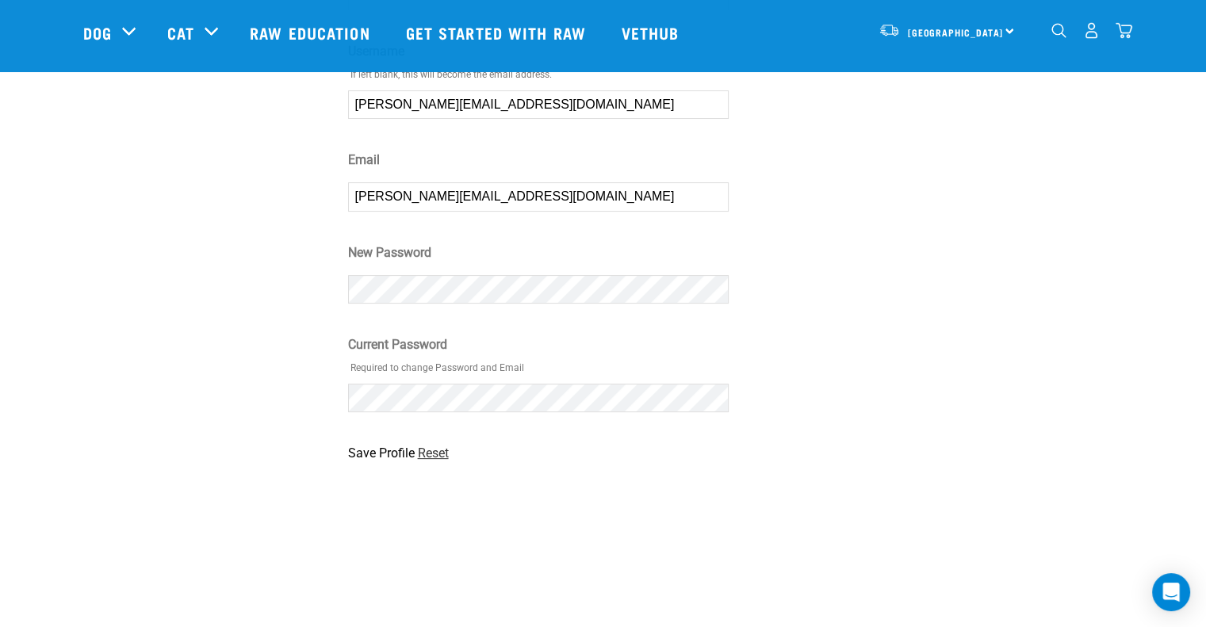
click at [435, 454] on link "Reset" at bounding box center [433, 453] width 31 height 15
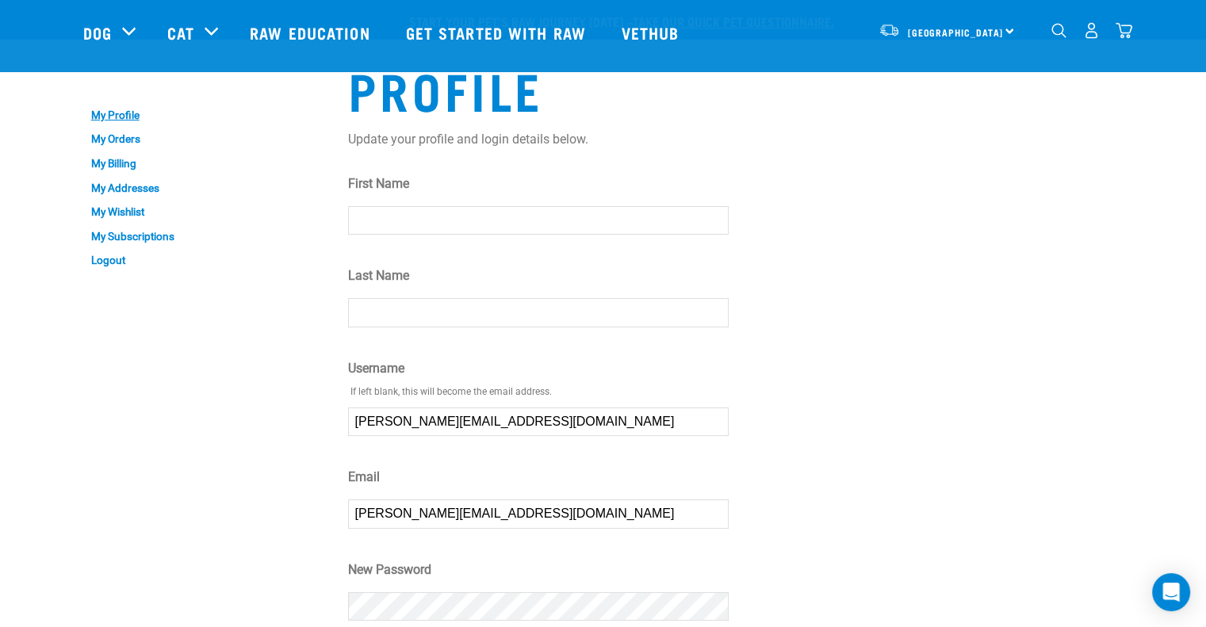
scroll to position [317, 0]
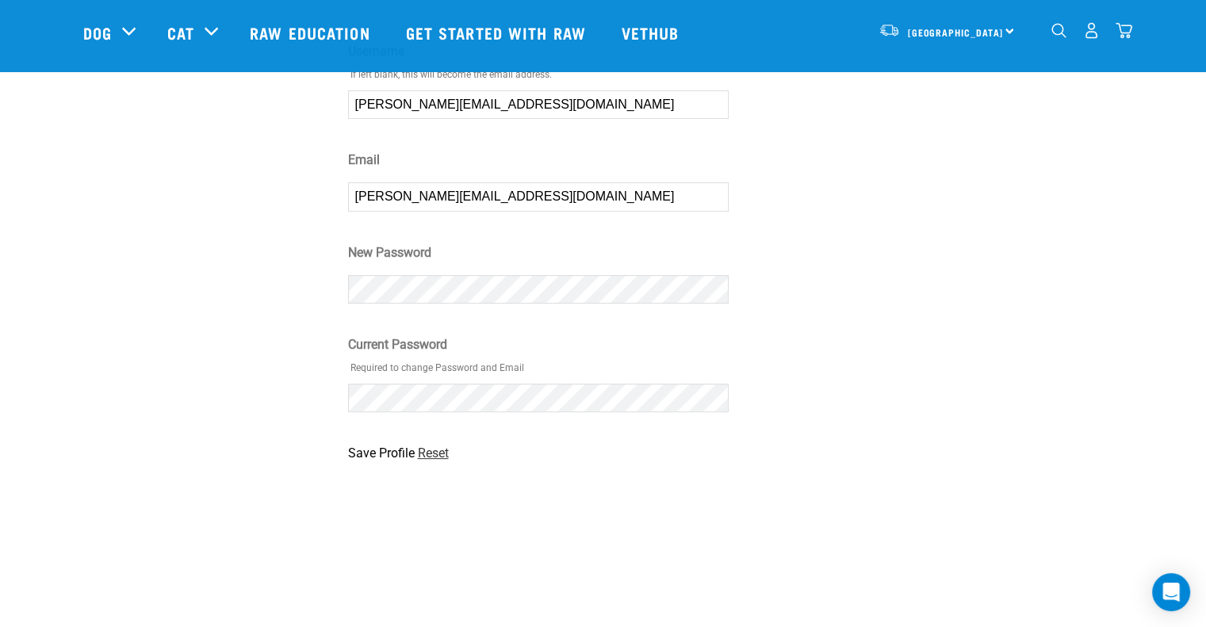
click at [430, 453] on link "Reset" at bounding box center [433, 453] width 31 height 15
click at [384, 454] on input "Save Profile" at bounding box center [381, 453] width 67 height 19
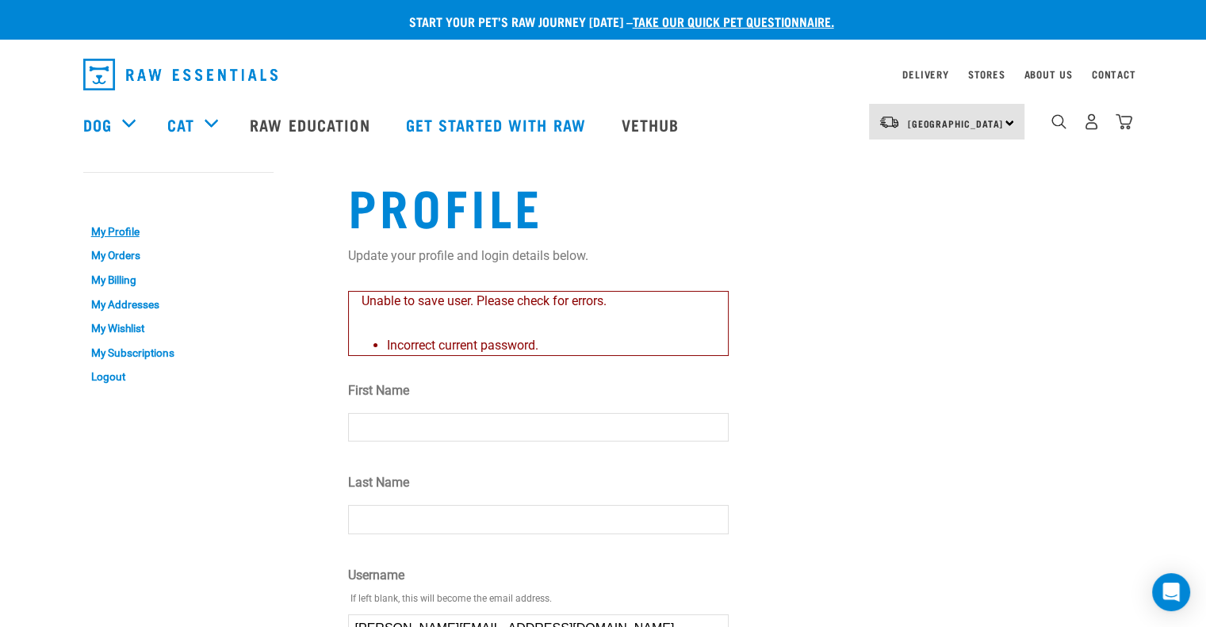
click at [30, 293] on button "delete" at bounding box center [22, 286] width 16 height 16
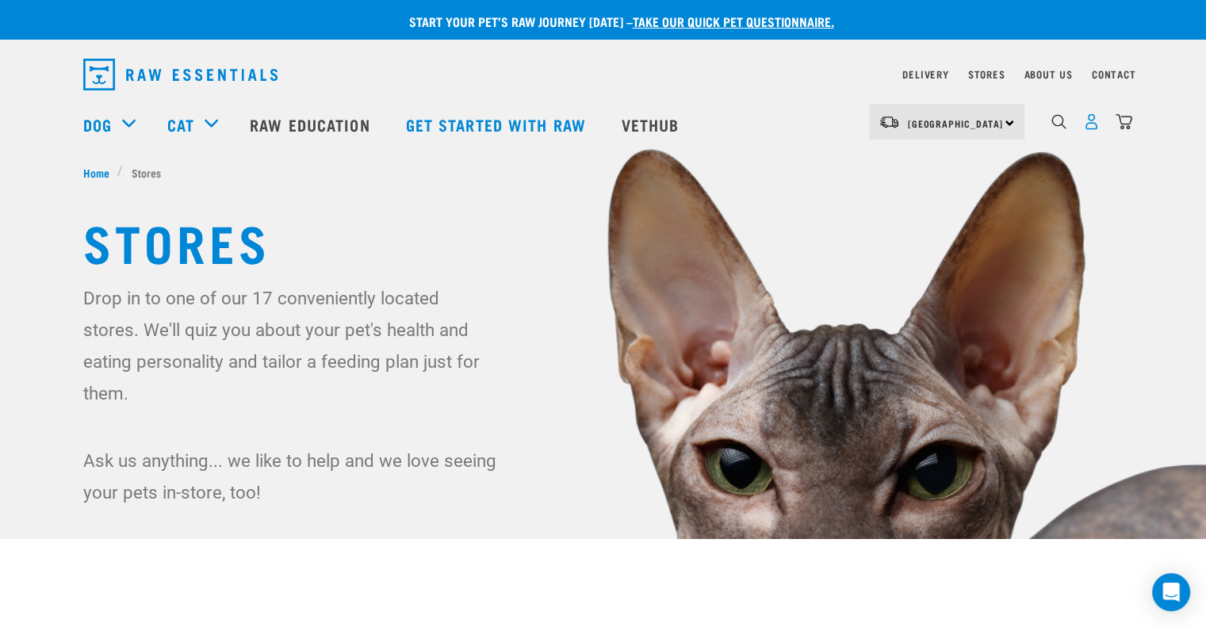
click at [1088, 123] on img "dropdown navigation" at bounding box center [1091, 121] width 17 height 17
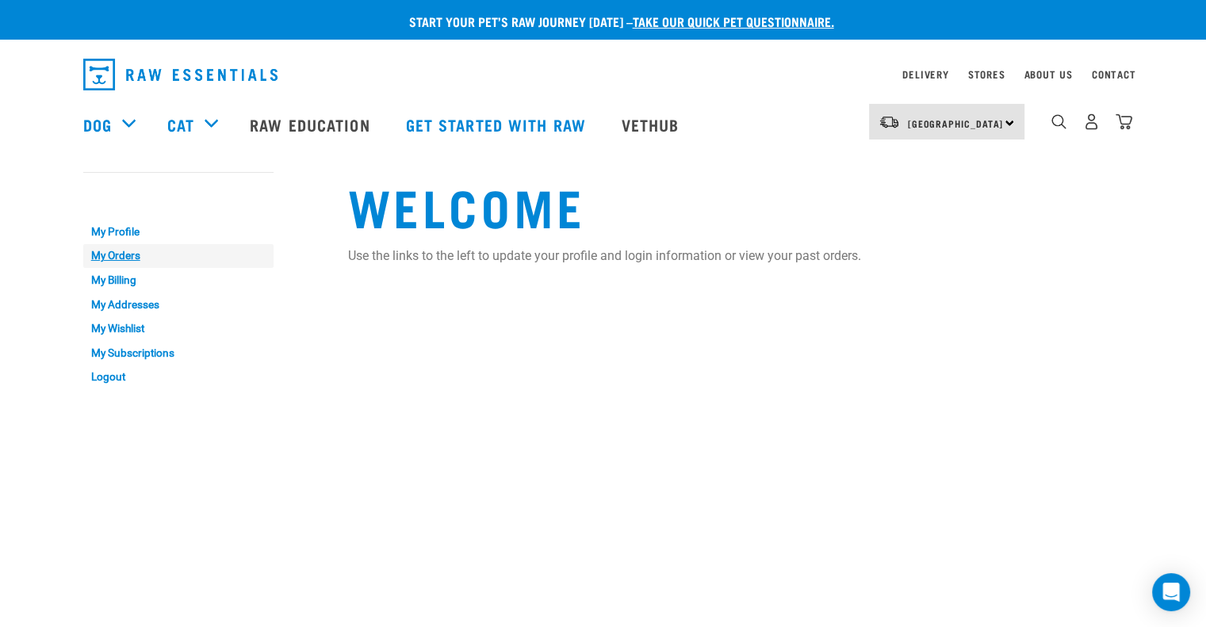
click at [105, 258] on link "My Orders" at bounding box center [178, 256] width 190 height 25
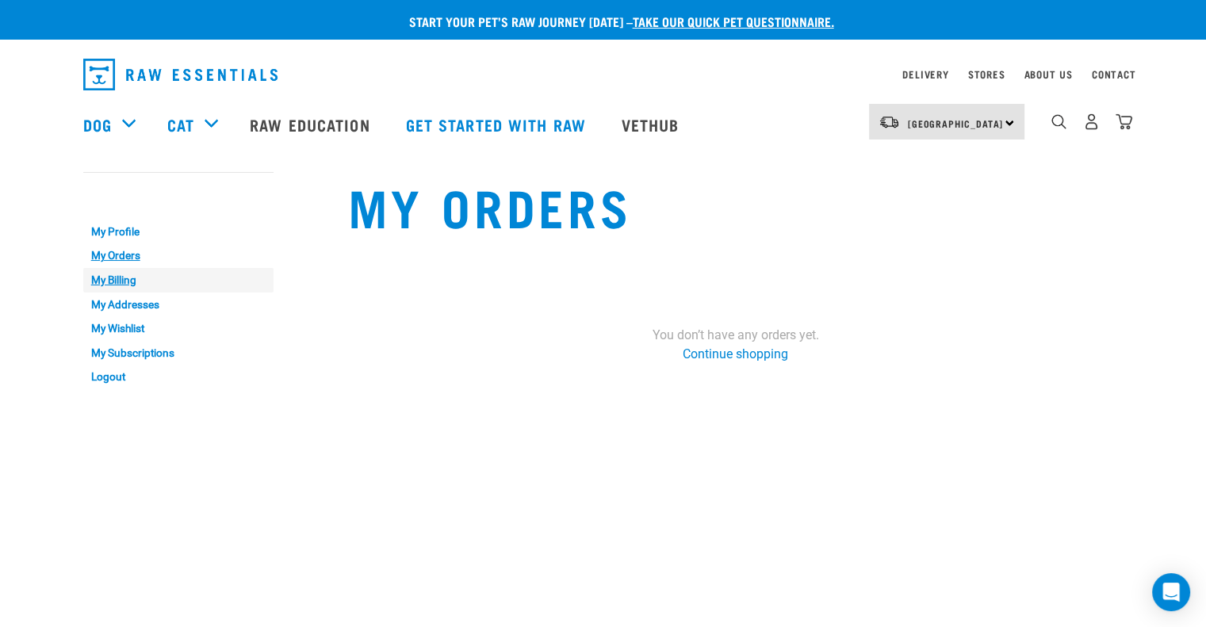
click at [111, 272] on link "My Billing" at bounding box center [178, 280] width 190 height 25
click at [113, 303] on link "My Addresses" at bounding box center [178, 305] width 190 height 25
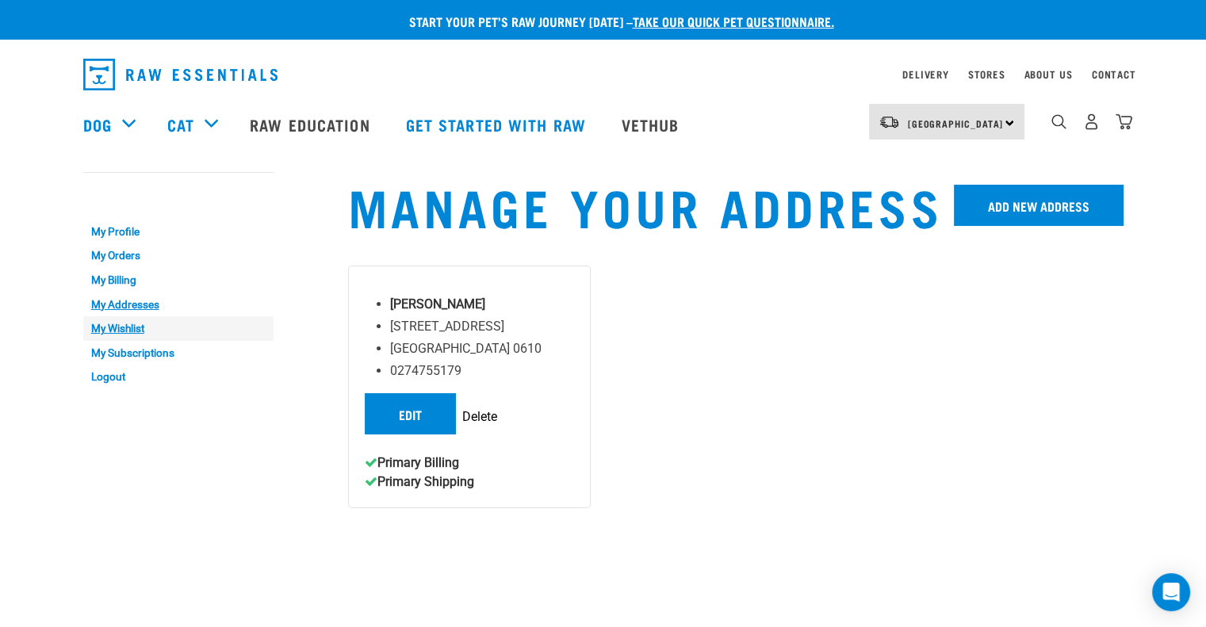
click at [112, 323] on link "My Wishlist" at bounding box center [178, 328] width 190 height 25
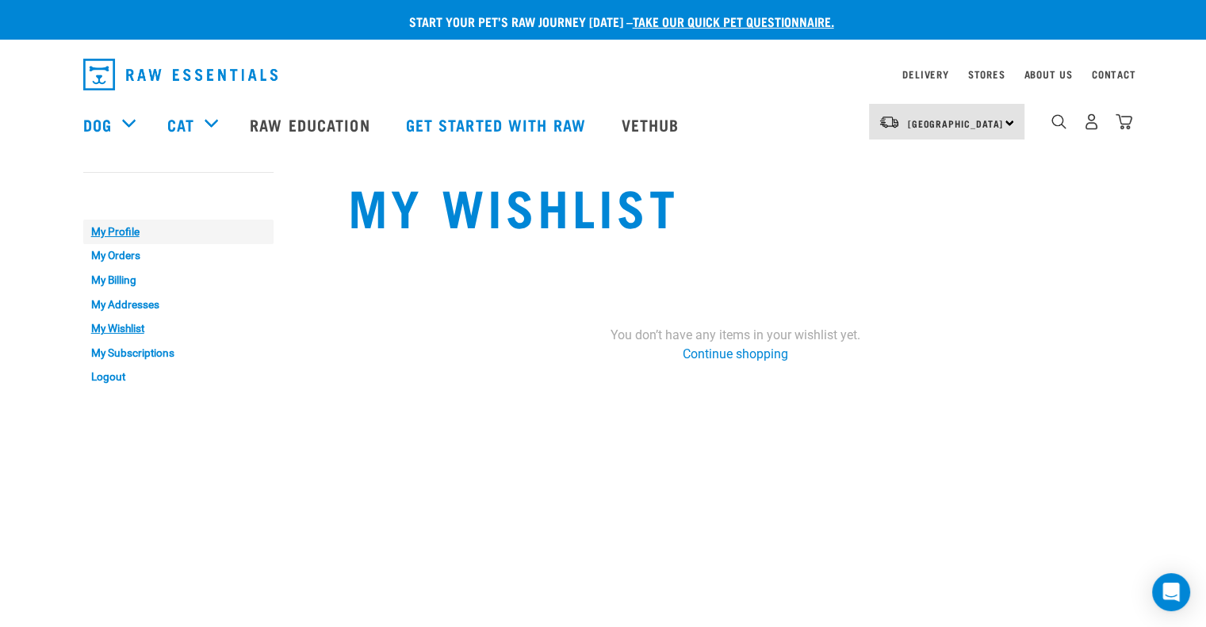
click at [121, 231] on link "My Profile" at bounding box center [178, 232] width 190 height 25
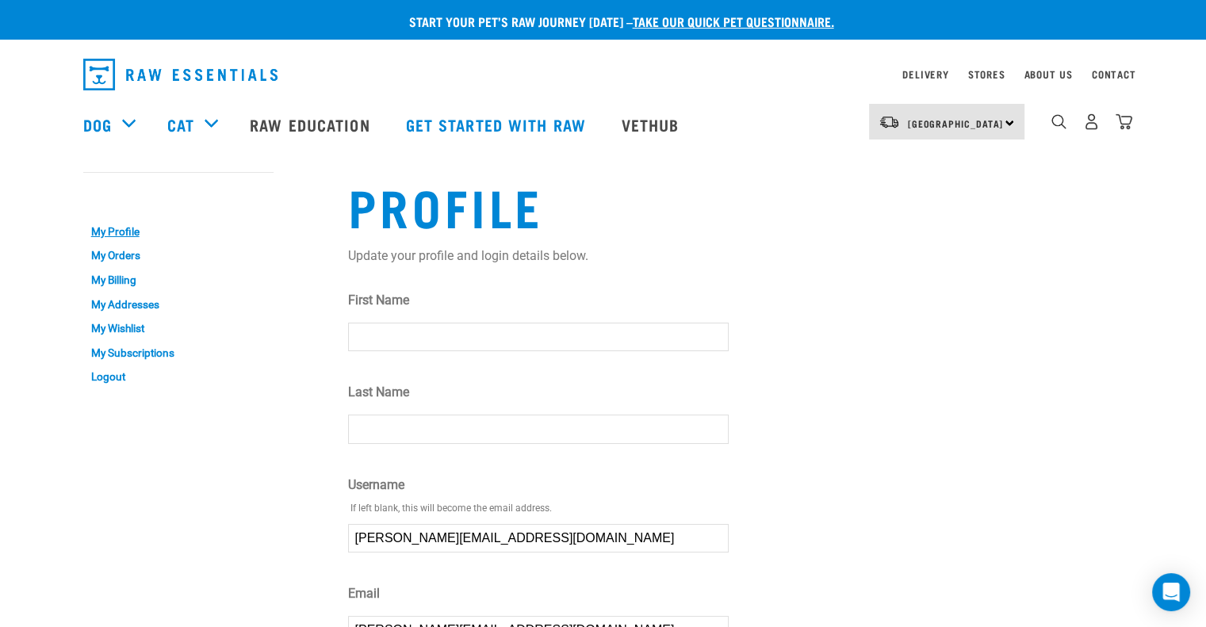
click at [376, 336] on input "First Name" at bounding box center [538, 337] width 381 height 29
type input "Ann-Maree"
type input "Drower"
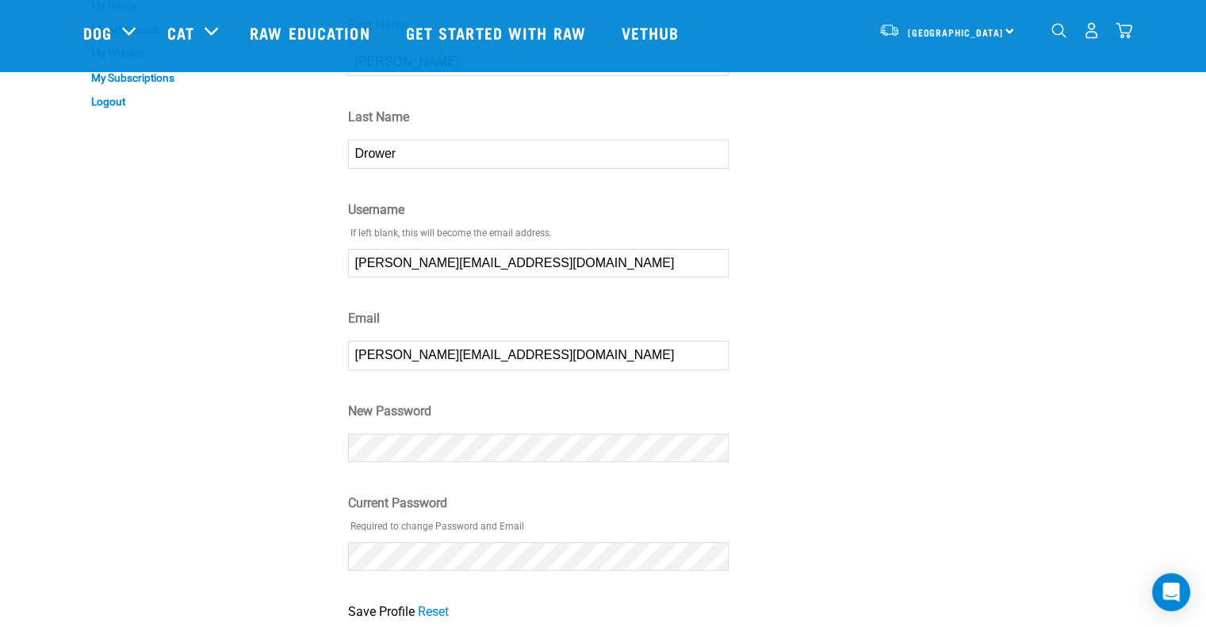
scroll to position [317, 0]
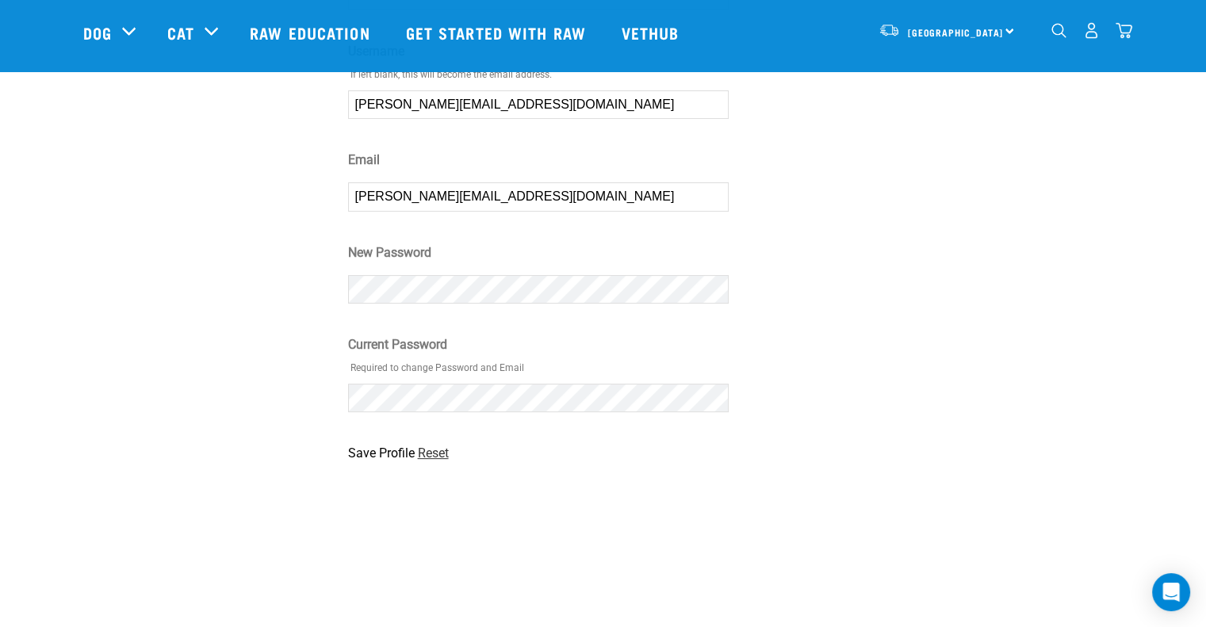
click at [431, 456] on link "Reset" at bounding box center [433, 453] width 31 height 15
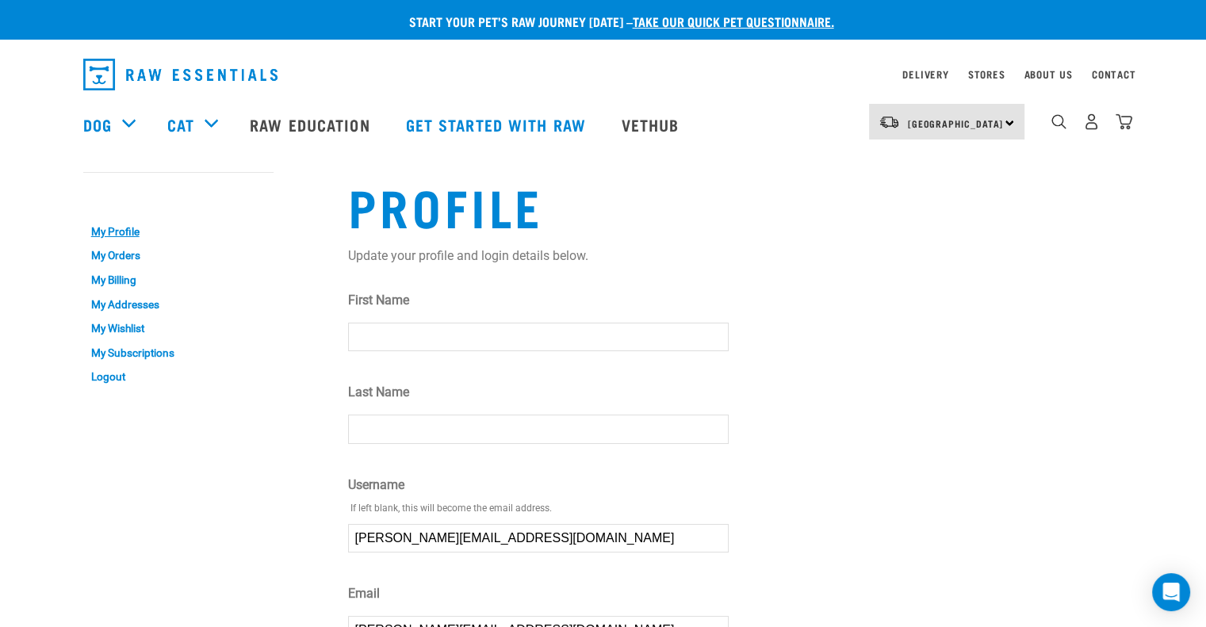
click at [362, 335] on input "First Name" at bounding box center [538, 337] width 381 height 29
type input "Ann-Maree"
type input "Drower"
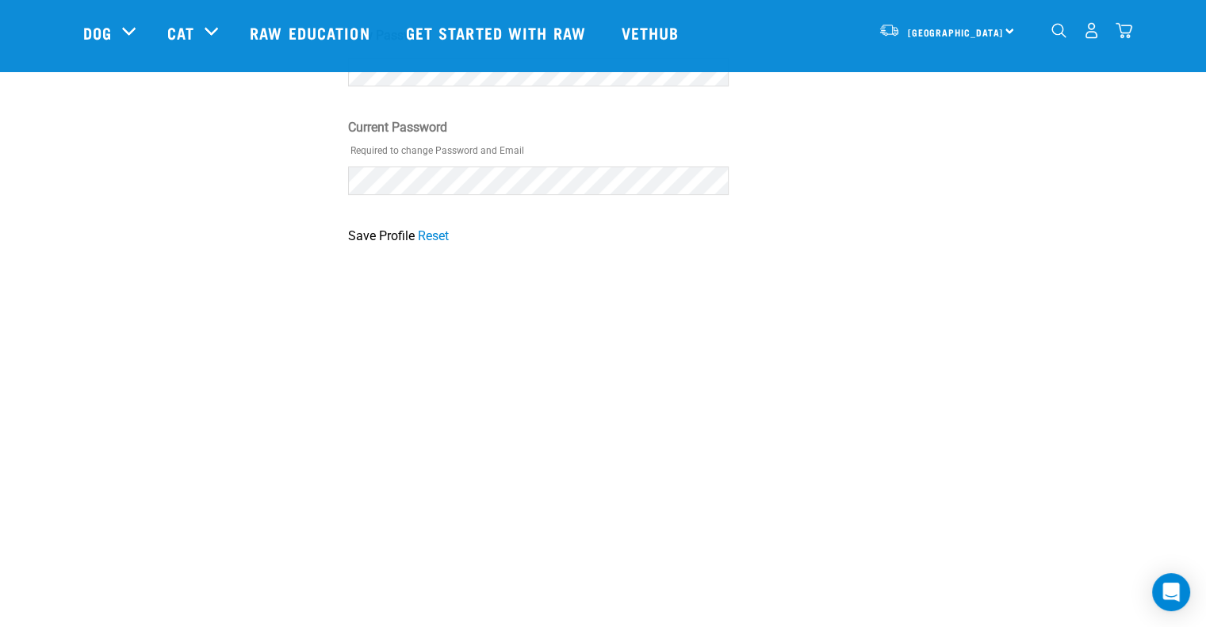
scroll to position [529, 0]
click at [387, 243] on input "Save Profile" at bounding box center [381, 241] width 67 height 19
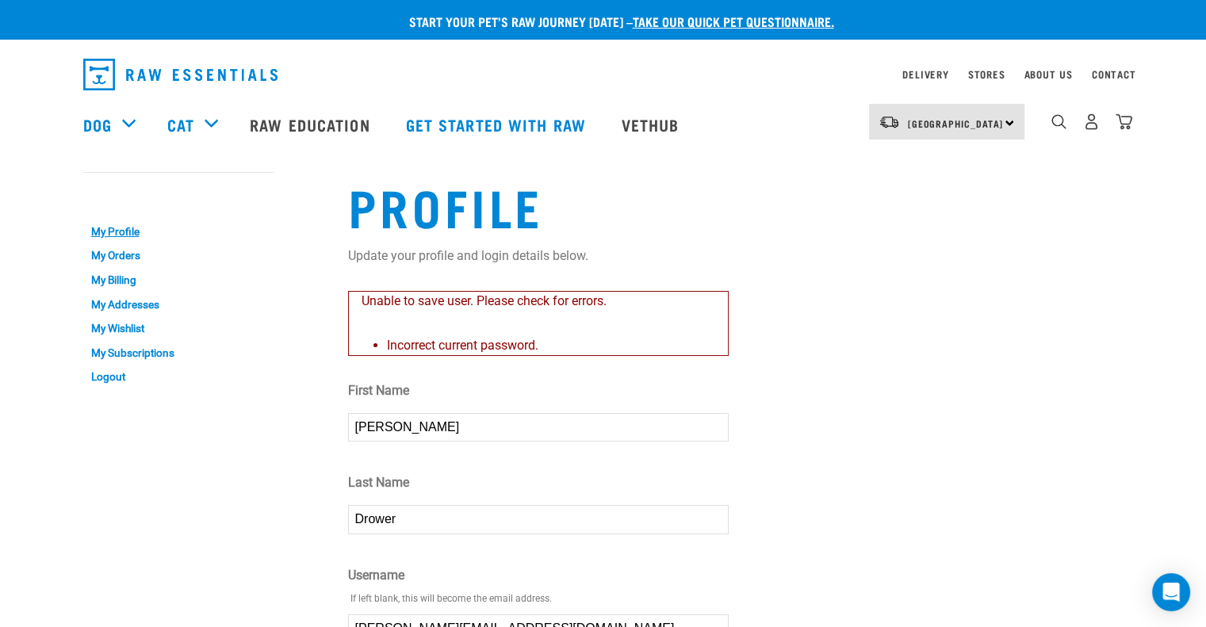
click at [23, 304] on strong "Couldn’t save user." at bounding box center [0, 305] width 45 height 53
click at [122, 374] on link "Logout" at bounding box center [178, 377] width 190 height 25
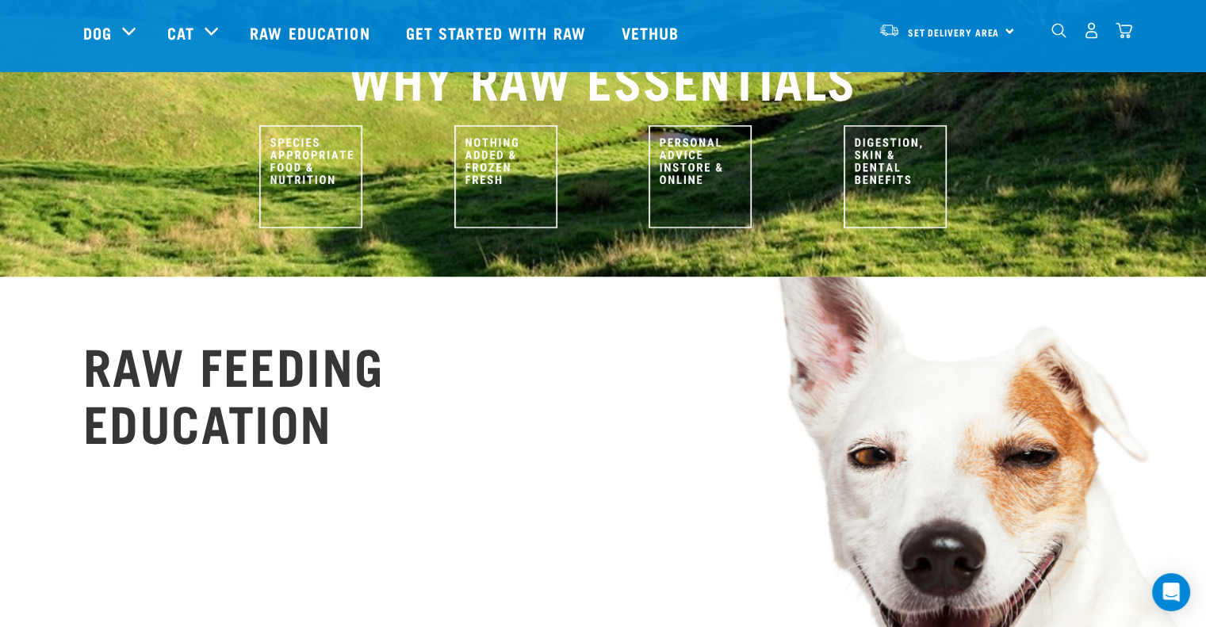
scroll to position [1110, 0]
